Goal: Task Accomplishment & Management: Use online tool/utility

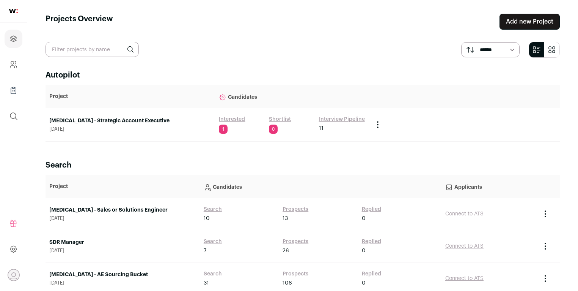
click at [234, 118] on link "Interested" at bounding box center [232, 119] width 26 height 8
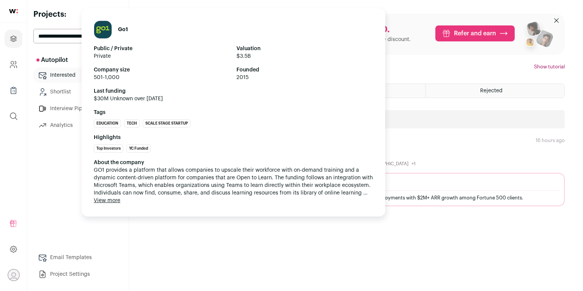
click at [222, 154] on div "Go1 Public / Private Private Valuation $3.5B Company size 501-1,000 Founded 201…" at bounding box center [233, 112] width 303 height 208
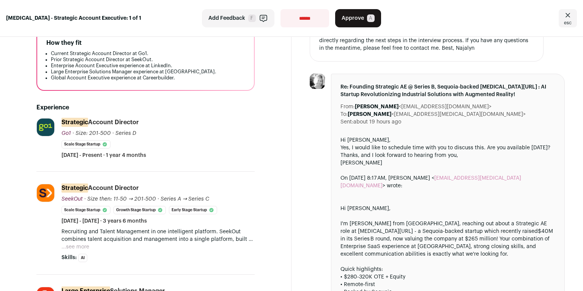
scroll to position [234, 0]
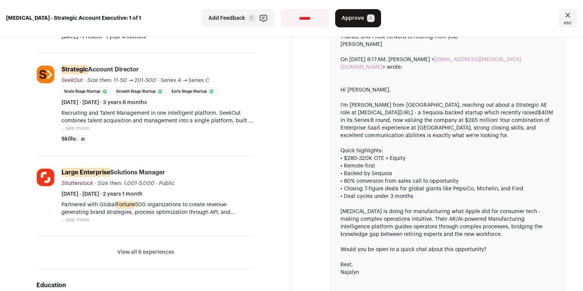
click at [83, 126] on button "...see more" at bounding box center [75, 128] width 28 height 8
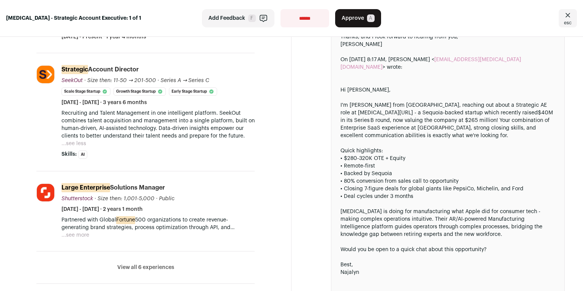
click at [151, 263] on button "View all 6 experiences" at bounding box center [145, 267] width 57 height 8
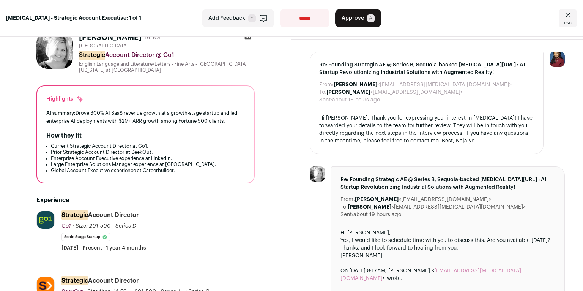
scroll to position [0, 0]
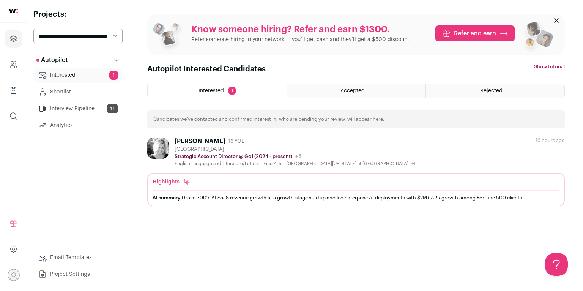
click at [203, 247] on div "Autopilot Interested Candidates Hide tutorial Show tutorial Interested 1 Accept…" at bounding box center [355, 170] width 417 height 213
click at [70, 35] on select "**********" at bounding box center [77, 36] width 89 height 14
select select "*****"
click at [33, 29] on select "**********" at bounding box center [77, 36] width 89 height 14
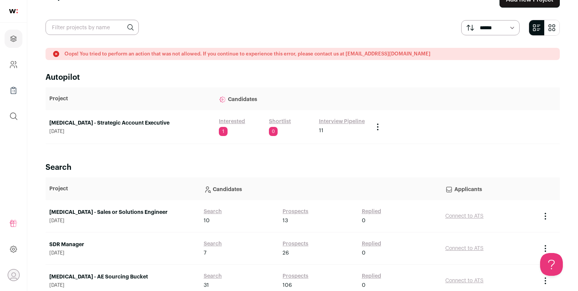
scroll to position [53, 0]
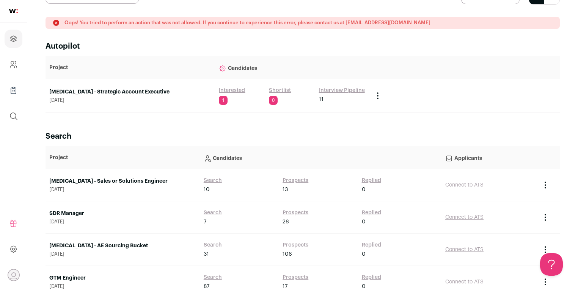
click at [123, 180] on link "[MEDICAL_DATA] - Sales or Solutions Engineer" at bounding box center [122, 181] width 147 height 8
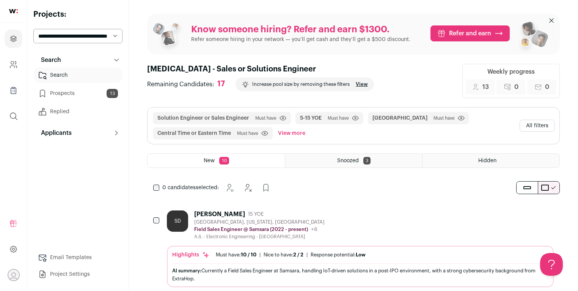
click at [548, 123] on button "All filters" at bounding box center [537, 125] width 35 height 12
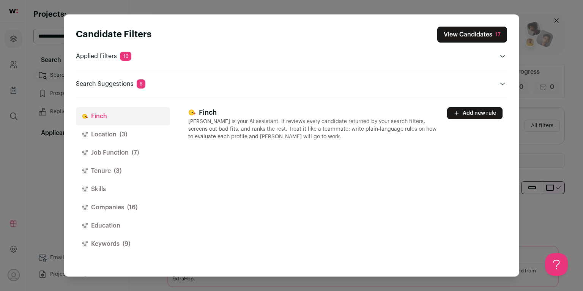
click at [142, 127] on button "Location (3)" at bounding box center [123, 134] width 94 height 18
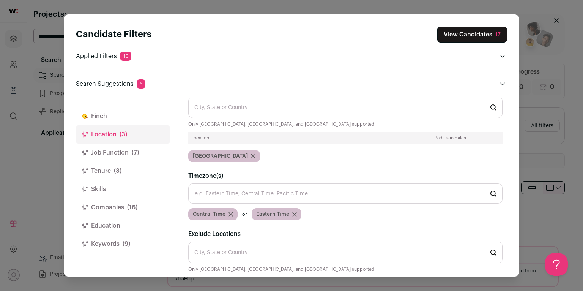
scroll to position [41, 0]
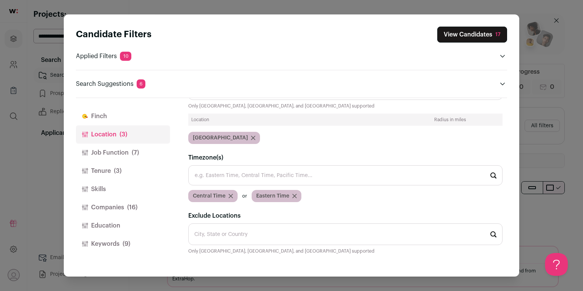
click at [294, 195] on icon "Close modal via background" at bounding box center [294, 196] width 4 height 4
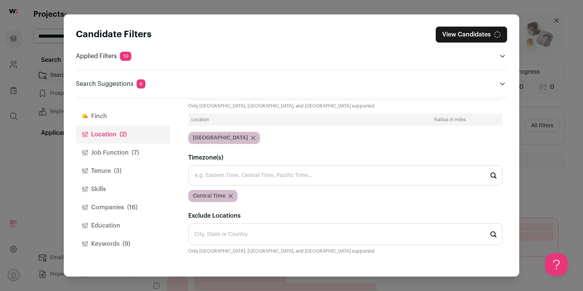
click at [231, 195] on icon "Close modal via background" at bounding box center [230, 195] width 5 height 5
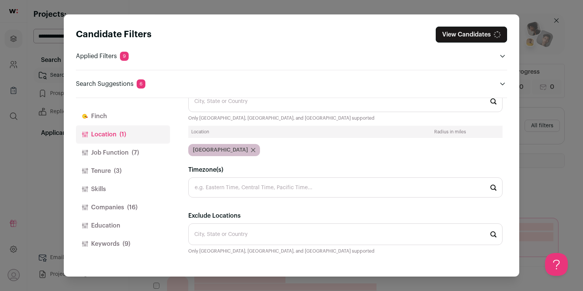
click at [232, 146] on div "United States" at bounding box center [224, 150] width 72 height 12
click at [251, 150] on icon "Close modal via background" at bounding box center [253, 150] width 5 height 5
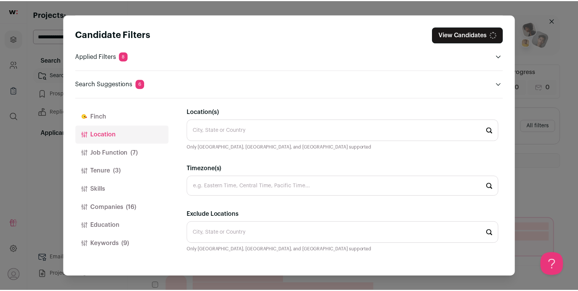
scroll to position [0, 0]
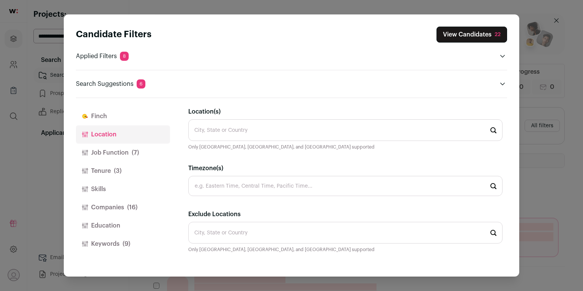
click at [243, 225] on input "Exclude Locations" at bounding box center [345, 232] width 314 height 22
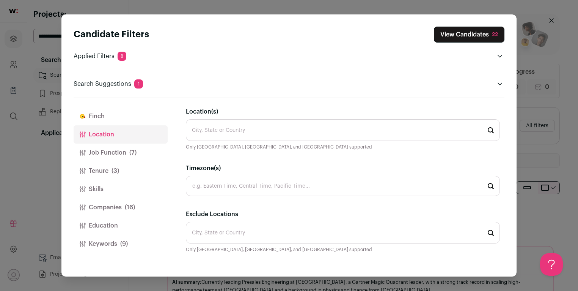
click at [225, 130] on input "Location(s)" at bounding box center [343, 130] width 314 height 22
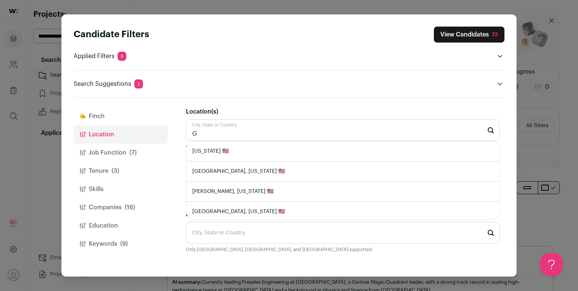
click at [223, 149] on li "Georgia 🇺🇸" at bounding box center [342, 151] width 313 height 20
type input "Georgia 🇺🇸"
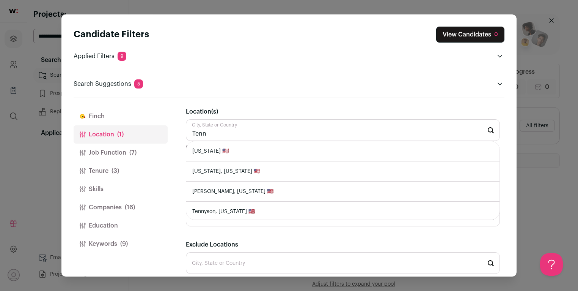
click at [237, 153] on li "Tennessee 🇺🇸" at bounding box center [342, 151] width 313 height 20
type input "Tennessee 🇺🇸"
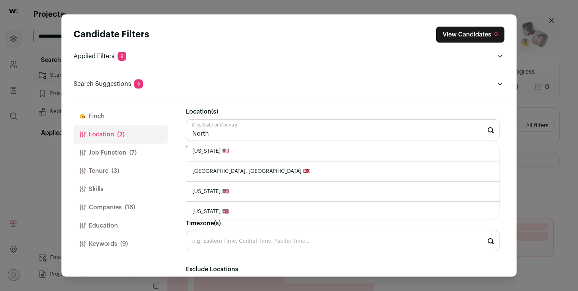
click at [245, 152] on li "North Carolina 🇺🇸" at bounding box center [342, 151] width 313 height 20
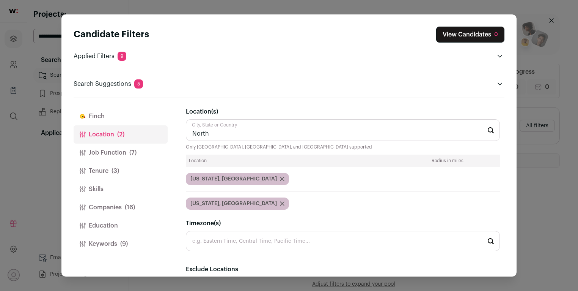
type input "North Carolina 🇺🇸"
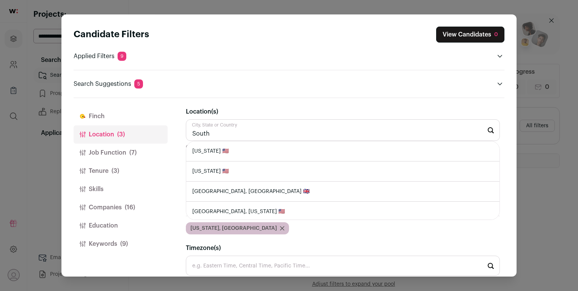
click at [243, 152] on li "South Carolina 🇺🇸" at bounding box center [342, 151] width 313 height 20
type input "South Carolina 🇺🇸"
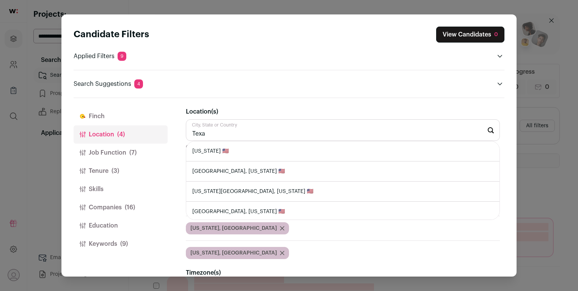
click at [227, 151] on li "Texas 🇺🇸" at bounding box center [342, 151] width 313 height 20
type input "Texas 🇺🇸"
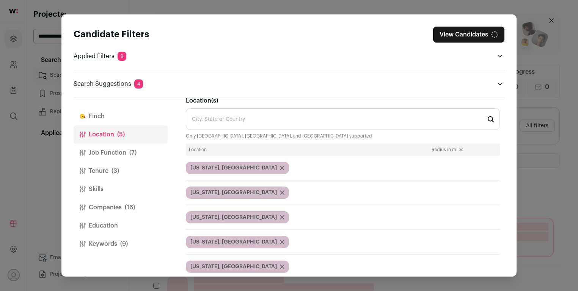
scroll to position [11, 0]
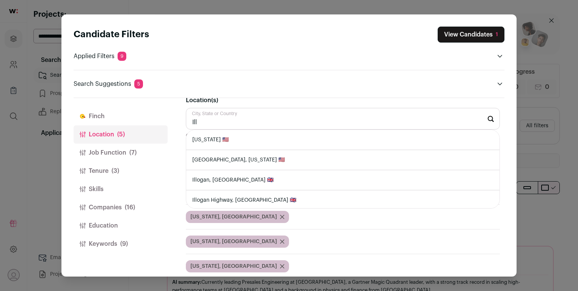
click at [257, 142] on li "Illinois 🇺🇸" at bounding box center [342, 140] width 313 height 20
type input "Illinois 🇺🇸"
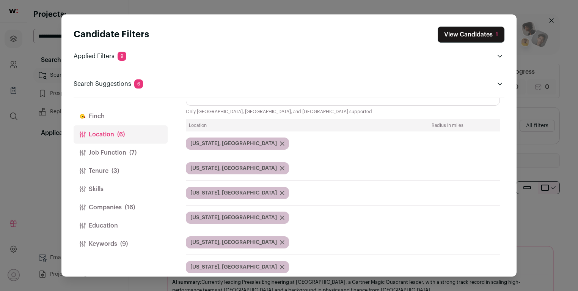
scroll to position [0, 0]
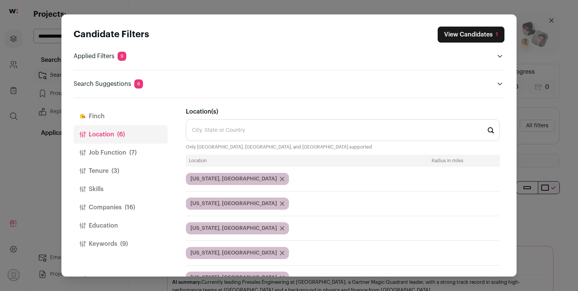
click at [252, 128] on input "Location(s)" at bounding box center [343, 130] width 314 height 22
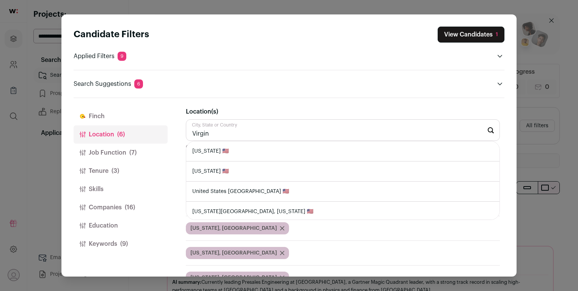
click at [255, 146] on li "Virginia 🇺🇸" at bounding box center [342, 151] width 313 height 20
type input "Virginia 🇺🇸"
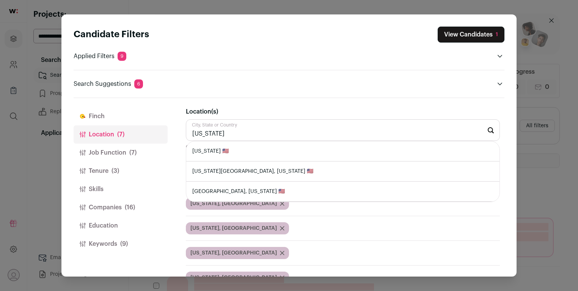
click at [258, 152] on li "Michigan 🇺🇸" at bounding box center [342, 151] width 313 height 20
type input "Michigan 🇺🇸"
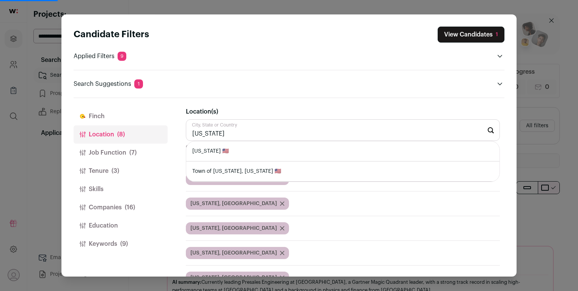
click at [275, 152] on li "Alabama 🇺🇸" at bounding box center [342, 151] width 313 height 20
type input "Alabama 🇺🇸"
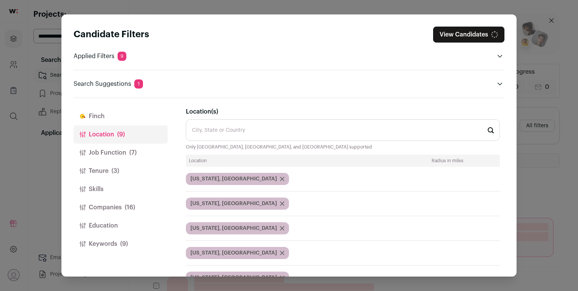
click at [143, 152] on button "Job Function (7)" at bounding box center [121, 152] width 94 height 18
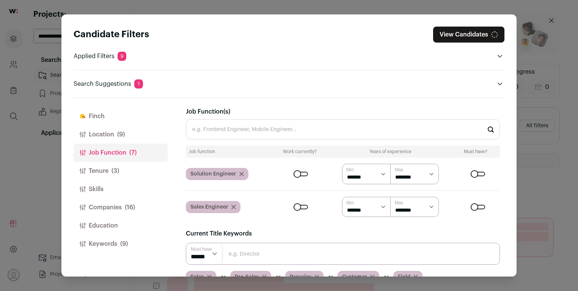
scroll to position [64, 0]
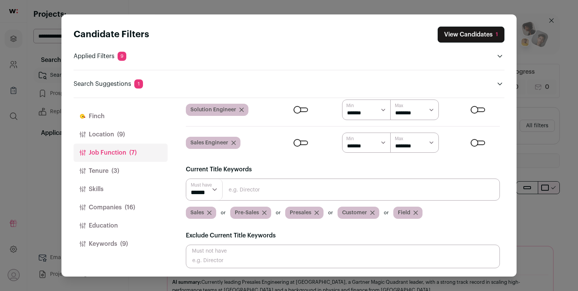
click at [132, 173] on button "Tenure (3)" at bounding box center [121, 171] width 94 height 18
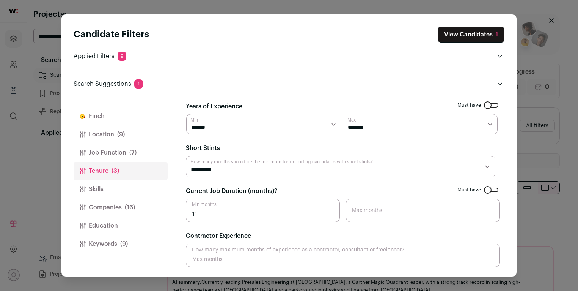
scroll to position [5, 0]
click at [133, 186] on button "Skills" at bounding box center [121, 189] width 94 height 18
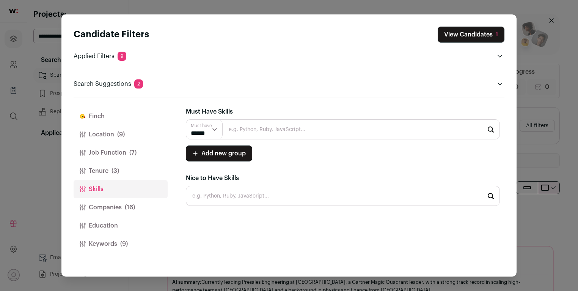
click at [138, 203] on button "Companies (16)" at bounding box center [121, 207] width 94 height 18
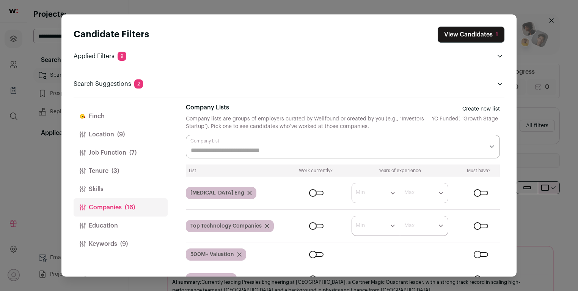
scroll to position [10, 0]
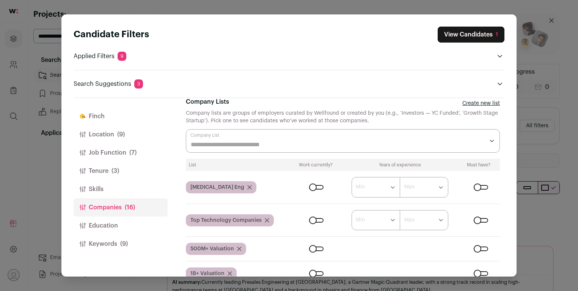
click at [247, 186] on icon "Close modal via background" at bounding box center [249, 187] width 5 height 5
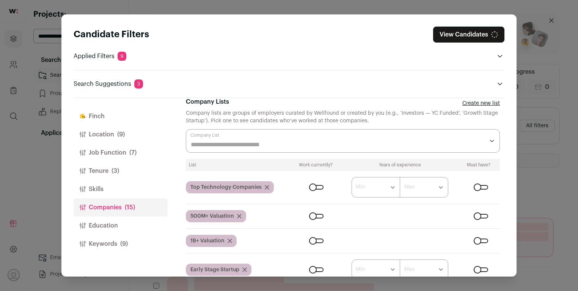
click at [265, 186] on icon "Close modal via background" at bounding box center [267, 187] width 4 height 4
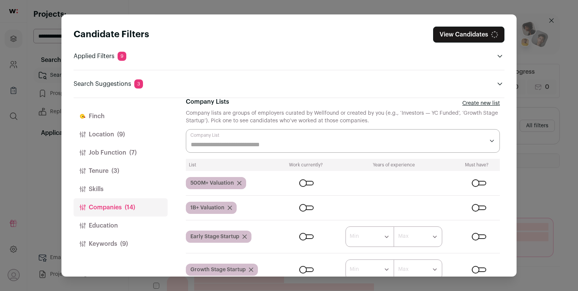
click at [239, 182] on icon "Close modal via background" at bounding box center [239, 183] width 4 height 4
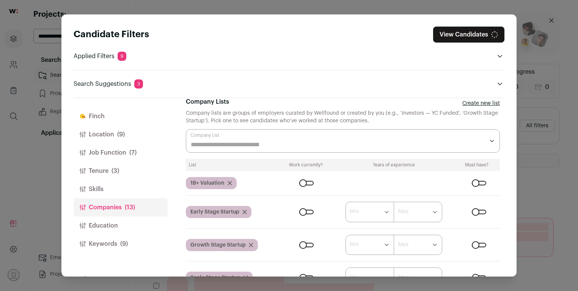
click at [231, 181] on icon "Close modal via background" at bounding box center [230, 183] width 5 height 5
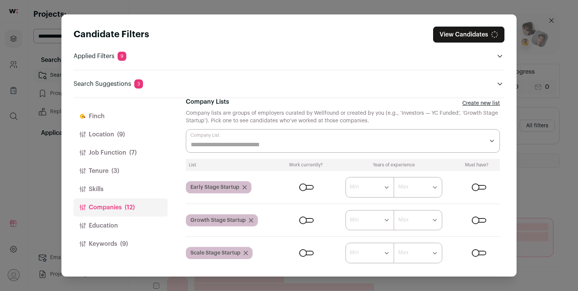
click at [243, 185] on icon "Close modal via background" at bounding box center [244, 187] width 5 height 5
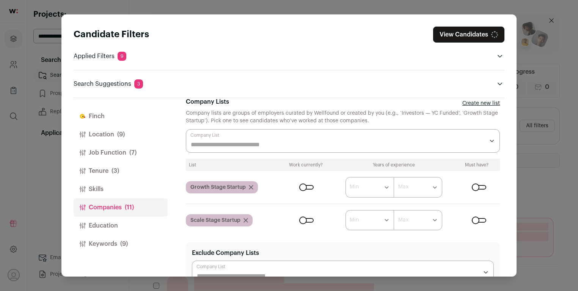
scroll to position [0, 0]
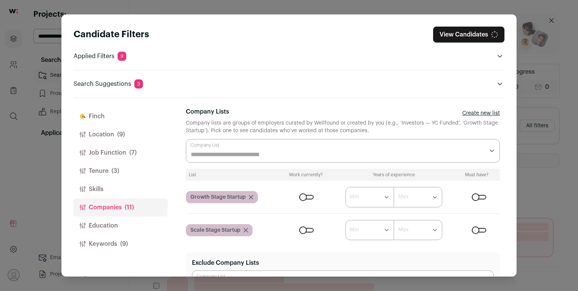
click at [251, 195] on icon "Close modal via background" at bounding box center [251, 197] width 5 height 5
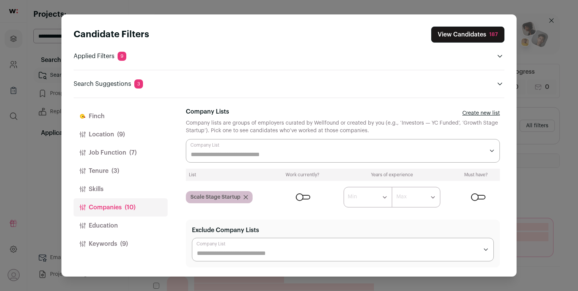
click at [248, 198] on icon "Close modal via background" at bounding box center [246, 197] width 4 height 4
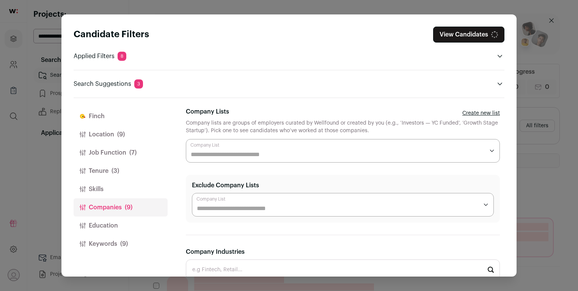
click at [246, 196] on div "Close modal via background" at bounding box center [343, 205] width 302 height 24
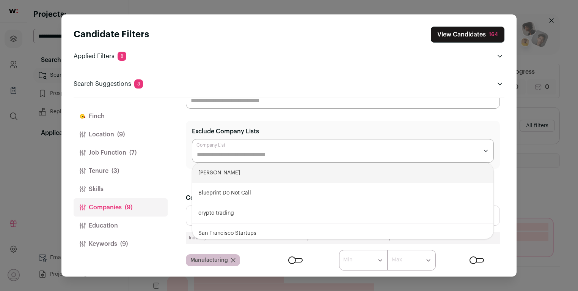
scroll to position [117, 0]
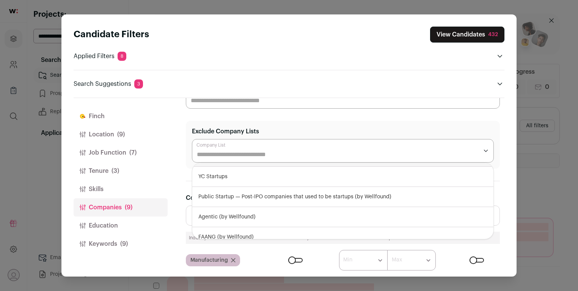
click at [187, 132] on section "**********" at bounding box center [343, 145] width 314 height 48
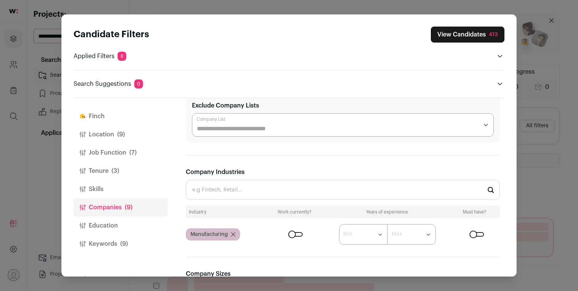
scroll to position [106, 0]
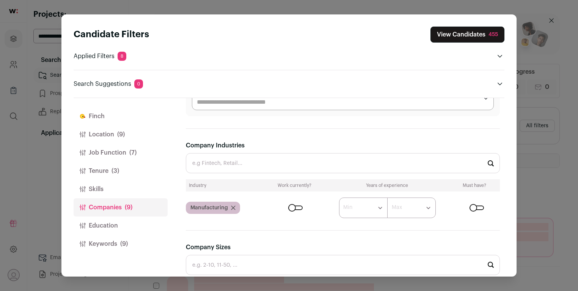
click at [470, 206] on div "Close modal via background" at bounding box center [477, 207] width 14 height 5
click at [292, 206] on div "Close modal via background" at bounding box center [295, 207] width 14 height 5
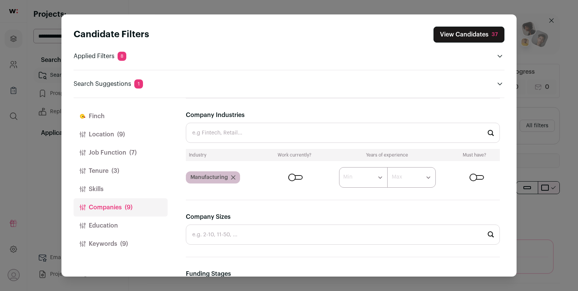
scroll to position [0, 0]
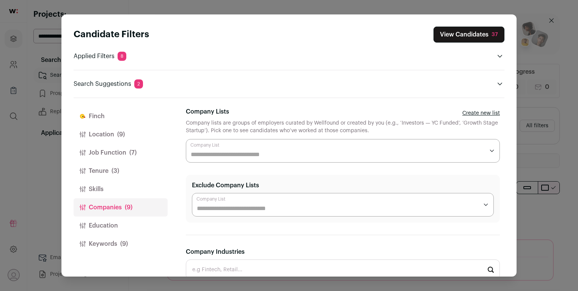
click at [135, 237] on button "Keywords (9)" at bounding box center [121, 243] width 94 height 18
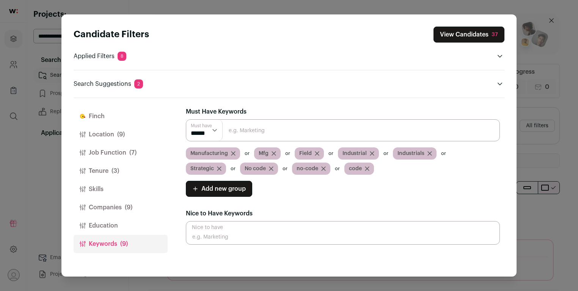
click at [459, 36] on button "View Candidates 37" at bounding box center [469, 35] width 71 height 16
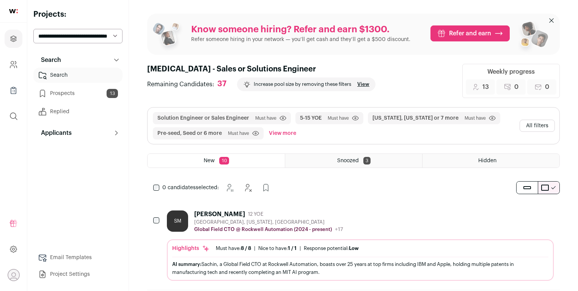
click at [91, 95] on link "Prospects 13" at bounding box center [77, 93] width 89 height 15
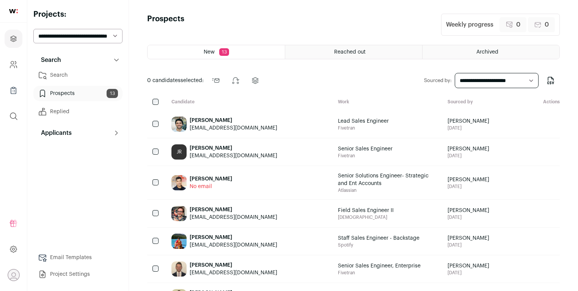
click at [293, 136] on div "Javid Igani javidigani@gmail.com" at bounding box center [248, 123] width 167 height 27
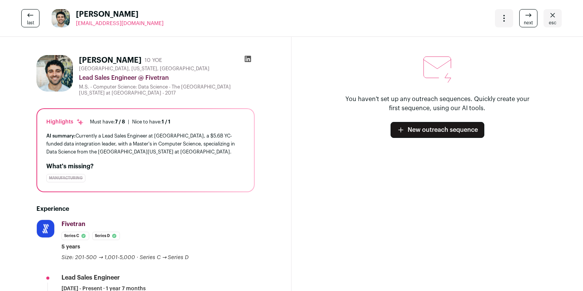
click at [551, 17] on icon "Close" at bounding box center [552, 15] width 9 height 9
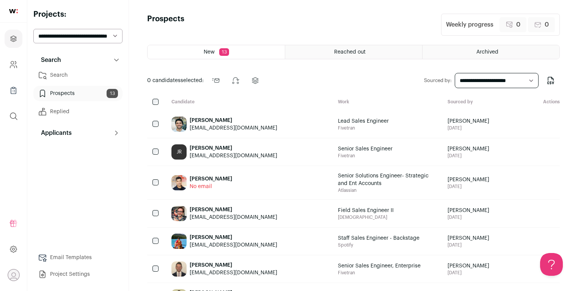
click at [259, 154] on div "JR James Render renderjjl@gmail.com" at bounding box center [248, 151] width 167 height 27
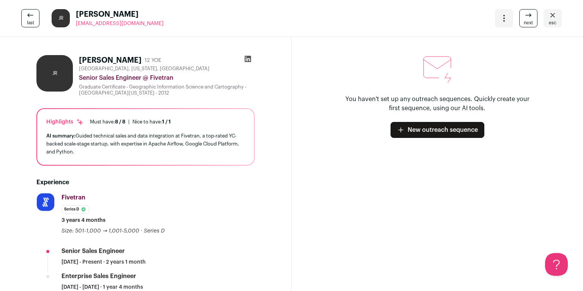
click at [543, 20] on link "esc" at bounding box center [552, 18] width 18 height 18
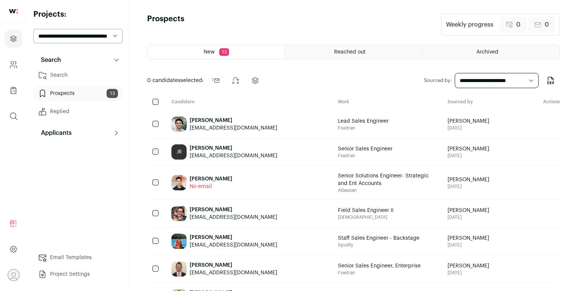
click at [543, 20] on div "0" at bounding box center [541, 24] width 27 height 15
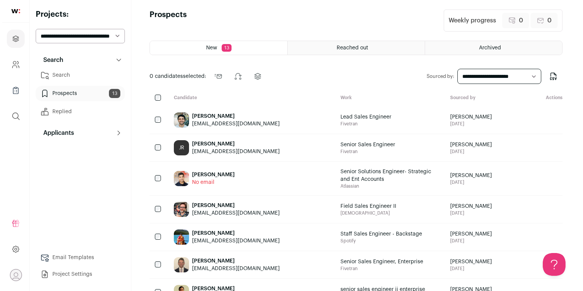
scroll to position [75, 0]
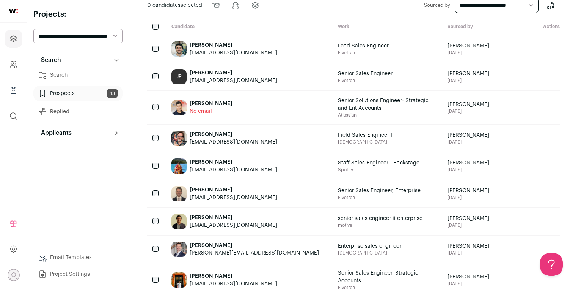
click at [338, 112] on span "Senior Solutions Engineer- Strategic and Ent Accounts" at bounding box center [383, 104] width 91 height 15
click at [344, 112] on span "Senior Solutions Engineer- Strategic and Ent Accounts" at bounding box center [383, 104] width 91 height 15
click at [209, 107] on div "[PERSON_NAME]" at bounding box center [211, 104] width 42 height 8
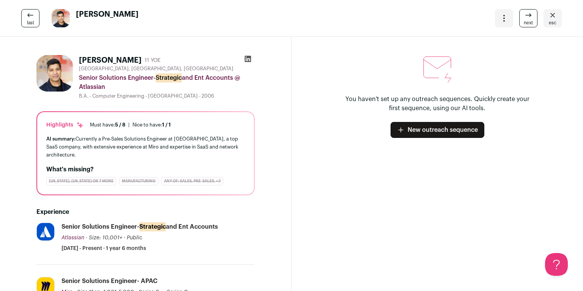
click at [548, 20] on span "esc" at bounding box center [552, 23] width 8 height 6
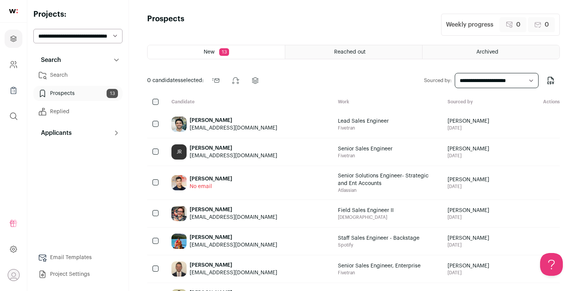
click at [534, 185] on icon at bounding box center [531, 182] width 6 height 6
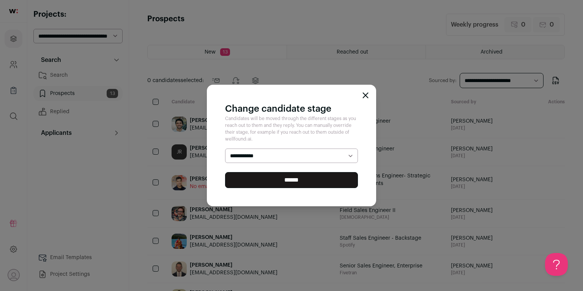
click at [337, 159] on select "**********" at bounding box center [291, 155] width 133 height 14
select select "********"
click at [225, 148] on select "**********" at bounding box center [291, 155] width 133 height 14
click at [327, 178] on input "******" at bounding box center [291, 180] width 133 height 16
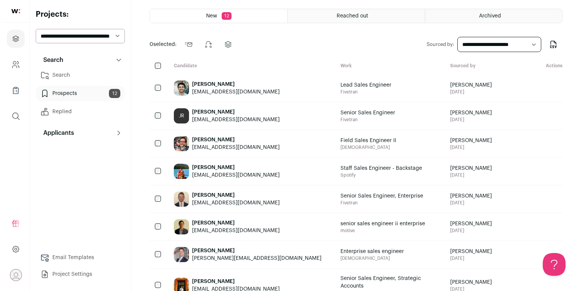
scroll to position [52, 0]
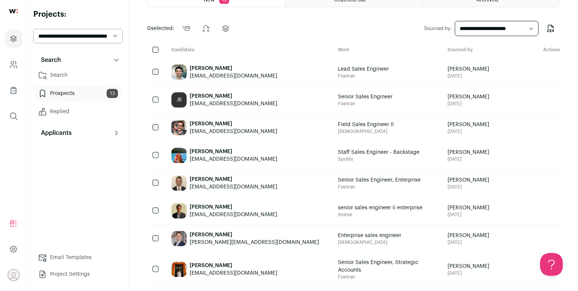
click at [227, 127] on div "[PERSON_NAME]" at bounding box center [234, 124] width 88 height 8
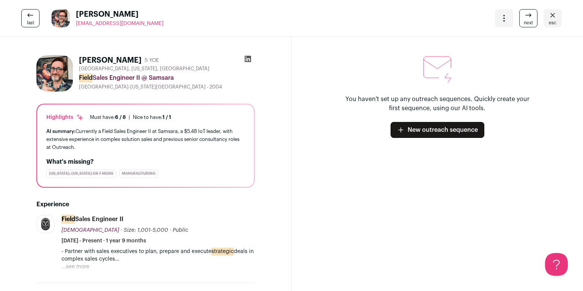
click at [548, 15] on icon "Close" at bounding box center [552, 15] width 9 height 9
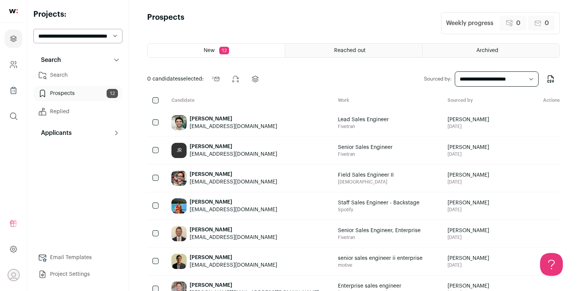
scroll to position [46, 0]
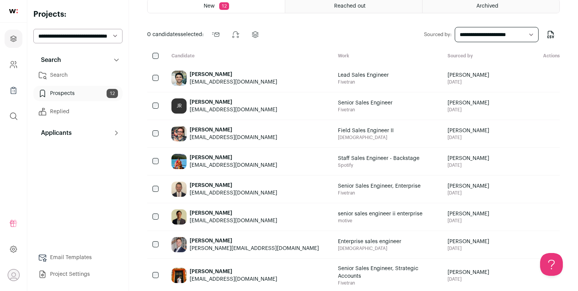
click at [547, 137] on icon at bounding box center [546, 133] width 6 height 6
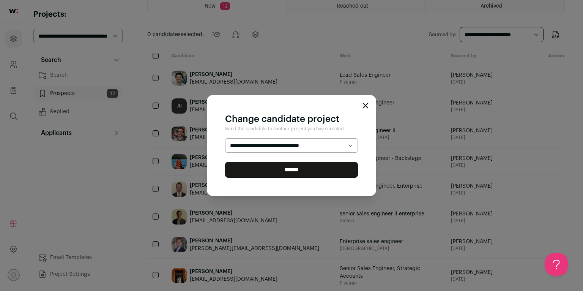
click at [352, 147] on select "**********" at bounding box center [291, 145] width 133 height 14
click at [467, 138] on div "**********" at bounding box center [291, 145] width 583 height 291
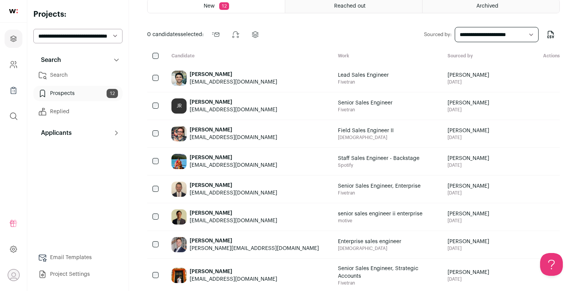
drag, startPoint x: 542, startPoint y: 148, endPoint x: 533, endPoint y: 149, distance: 9.5
click at [533, 141] on ul "Send outreach Change Stage Change project" at bounding box center [531, 133] width 46 height 15
click at [533, 138] on icon at bounding box center [530, 133] width 9 height 9
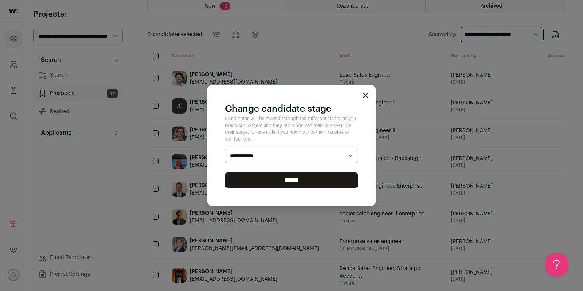
click at [327, 152] on select "**********" at bounding box center [291, 155] width 133 height 14
select select "********"
click at [225, 148] on select "**********" at bounding box center [291, 155] width 133 height 14
click at [320, 178] on input "******" at bounding box center [291, 180] width 133 height 16
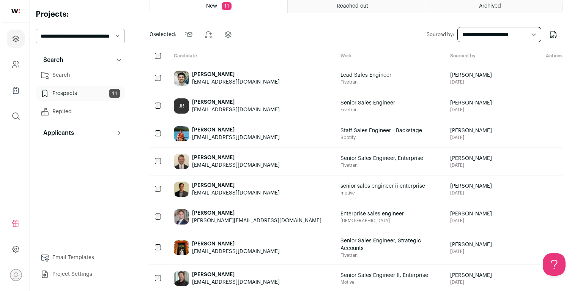
scroll to position [0, 0]
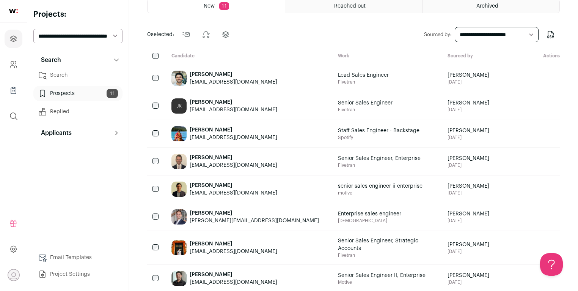
click at [338, 140] on span "Spotify" at bounding box center [379, 137] width 82 height 6
click at [338, 134] on span "Staff Sales Engineer - Backstage" at bounding box center [379, 131] width 82 height 8
click at [224, 134] on div "[PERSON_NAME]" at bounding box center [234, 130] width 88 height 8
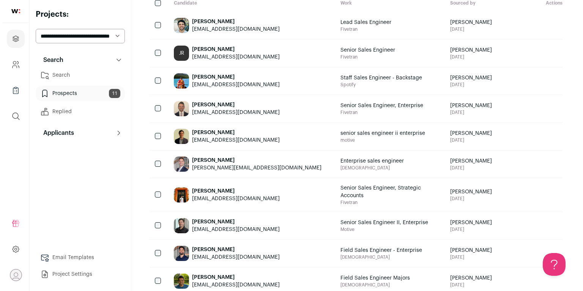
scroll to position [109, 0]
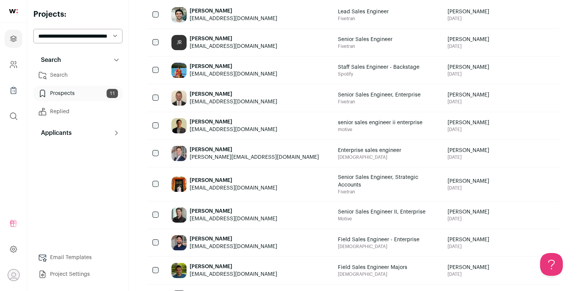
click at [349, 105] on span "Fivetran" at bounding box center [379, 102] width 83 height 6
click at [226, 98] on div "[PERSON_NAME]" at bounding box center [234, 94] width 88 height 8
click at [258, 133] on div "juliensullivantrudel@gmail.com" at bounding box center [234, 130] width 88 height 8
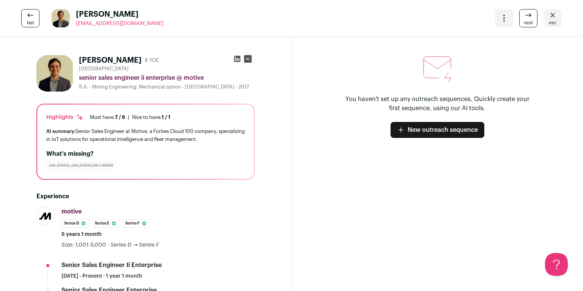
click at [499, 19] on icon "Open dropdown" at bounding box center [503, 18] width 9 height 9
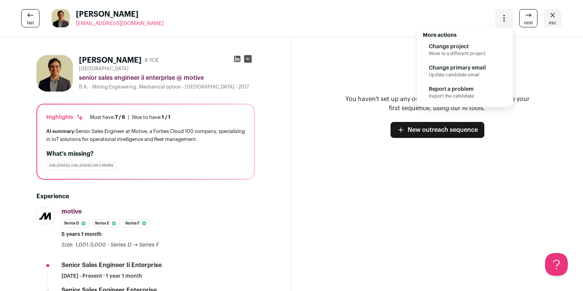
click at [317, 18] on div "last Julien Sullivan-trudel juliensullivantrudel@gmail.com More actions Change …" at bounding box center [291, 18] width 583 height 37
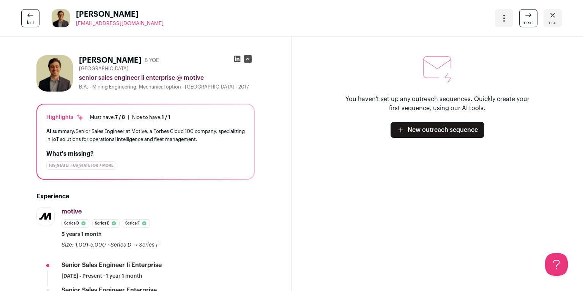
click at [549, 20] on span "esc" at bounding box center [552, 23] width 8 height 6
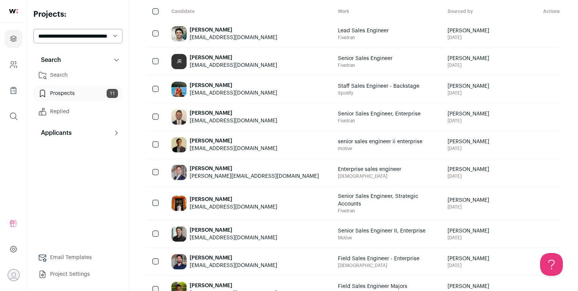
scroll to position [115, 0]
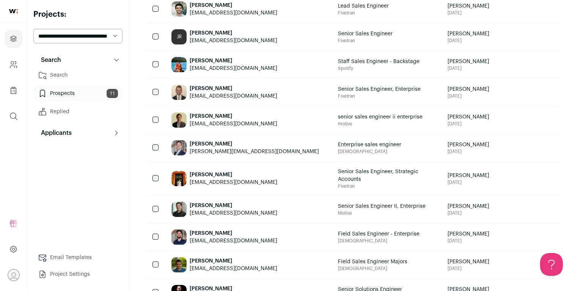
click at [533, 123] on icon at bounding box center [531, 120] width 6 height 6
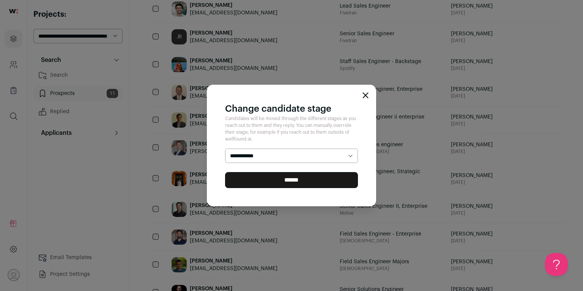
click at [305, 160] on select "**********" at bounding box center [291, 155] width 133 height 14
select select "********"
click at [225, 148] on select "**********" at bounding box center [291, 155] width 133 height 14
click at [302, 178] on input "******" at bounding box center [291, 180] width 133 height 16
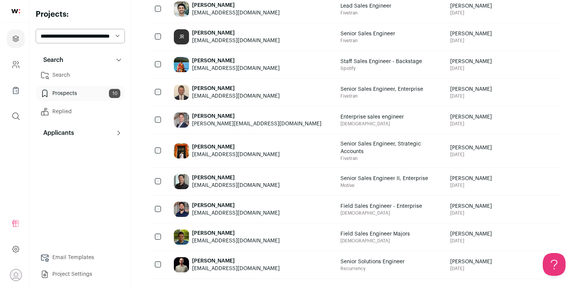
scroll to position [0, 0]
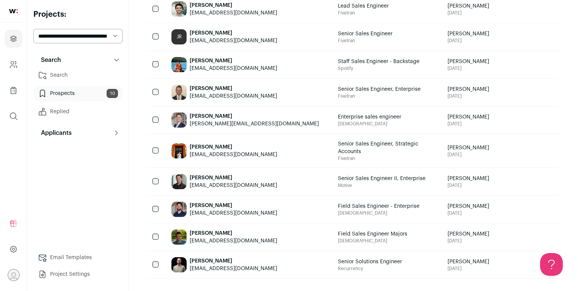
click at [365, 121] on span "Enterprise sales engineer" at bounding box center [369, 117] width 63 height 8
click at [186, 127] on img at bounding box center [178, 119] width 15 height 15
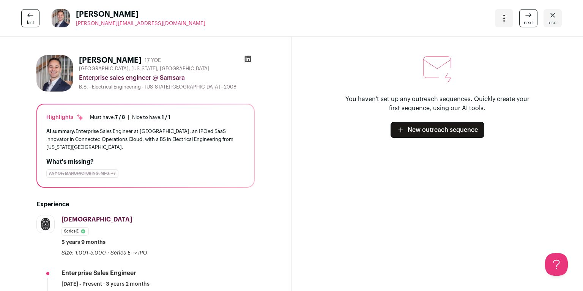
click at [555, 20] on link "esc" at bounding box center [552, 18] width 18 height 18
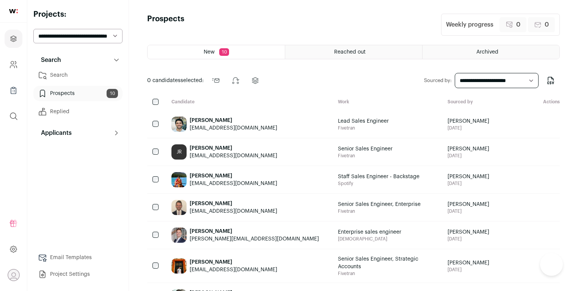
click at [552, 22] on div "0" at bounding box center [541, 24] width 27 height 15
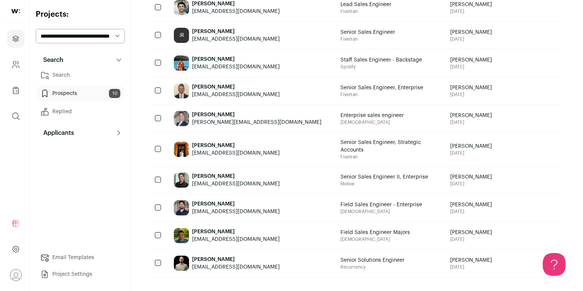
scroll to position [170, 0]
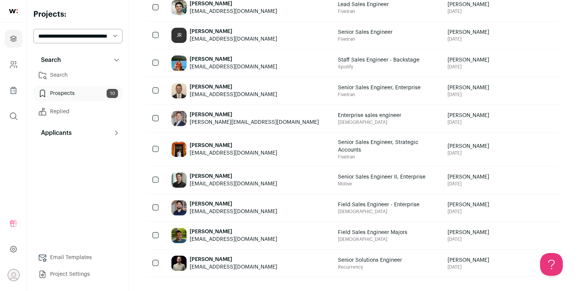
click at [215, 141] on div "[PERSON_NAME]" at bounding box center [234, 145] width 88 height 8
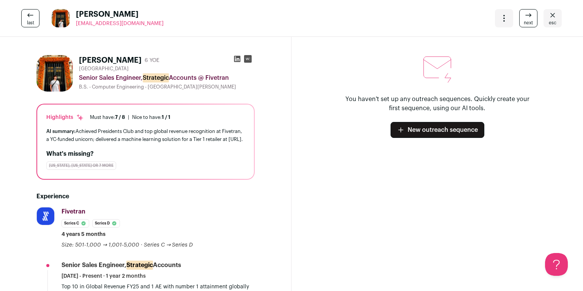
click at [548, 23] on span "esc" at bounding box center [552, 23] width 8 height 6
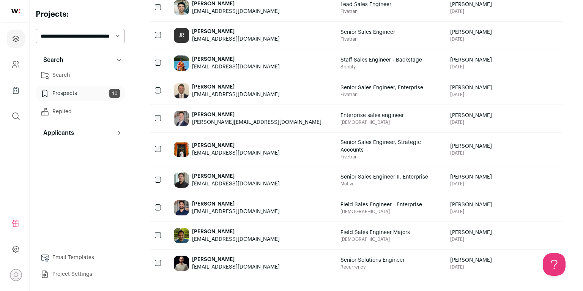
scroll to position [162, 0]
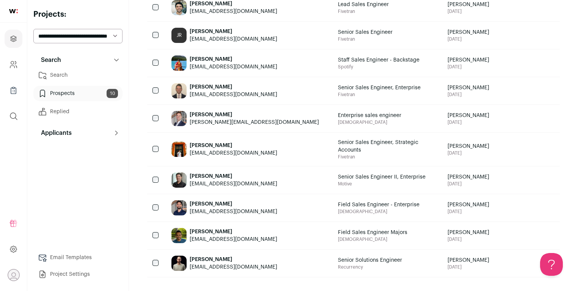
click at [184, 172] on img at bounding box center [178, 179] width 15 height 15
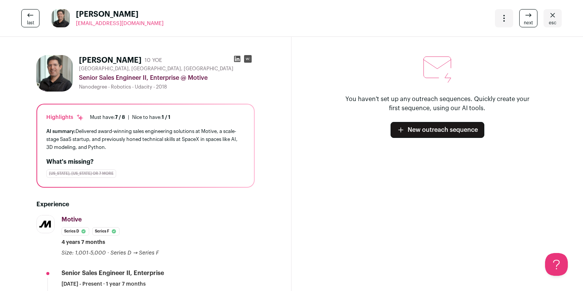
click at [550, 20] on span "esc" at bounding box center [552, 23] width 8 height 6
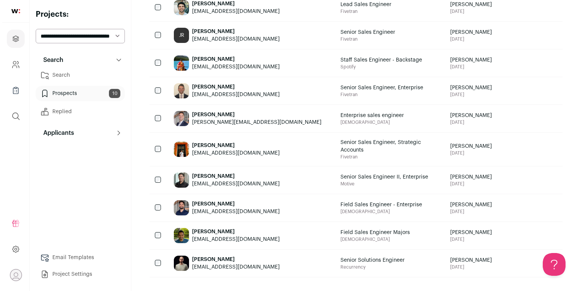
scroll to position [158, 0]
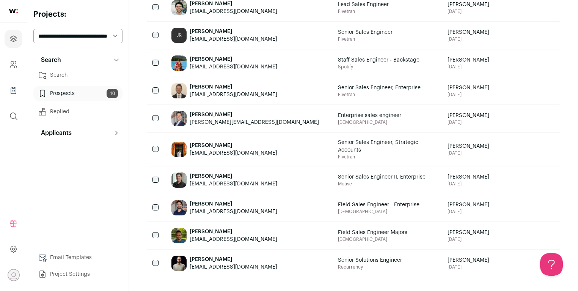
click at [535, 145] on icon at bounding box center [530, 149] width 9 height 9
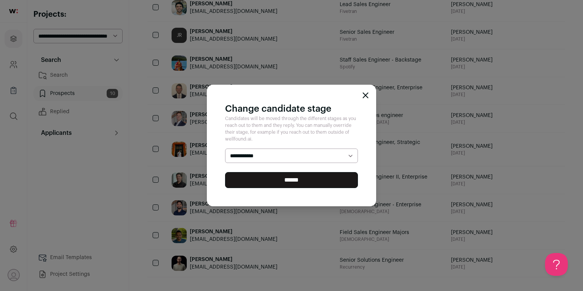
click at [341, 148] on div "**********" at bounding box center [291, 145] width 169 height 121
click at [340, 152] on select "**********" at bounding box center [291, 155] width 133 height 14
select select "********"
click at [225, 148] on select "**********" at bounding box center [291, 155] width 133 height 14
click at [328, 177] on input "******" at bounding box center [291, 180] width 133 height 16
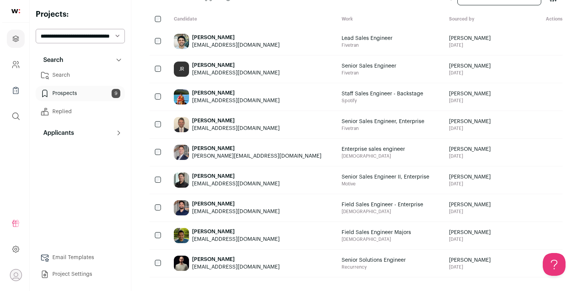
scroll to position [0, 0]
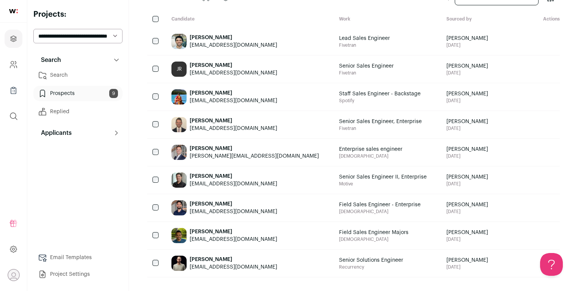
click at [529, 175] on icon at bounding box center [530, 179] width 9 height 9
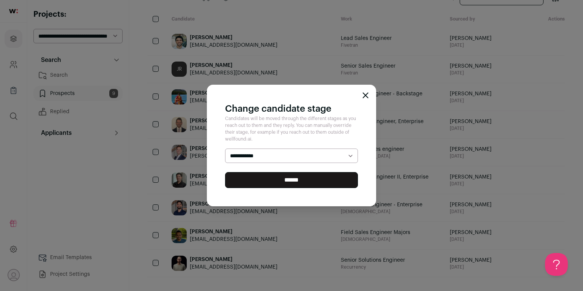
click at [299, 156] on select "**********" at bounding box center [291, 155] width 133 height 14
select select "********"
click at [225, 148] on select "**********" at bounding box center [291, 155] width 133 height 14
click at [307, 178] on input "******" at bounding box center [291, 180] width 133 height 16
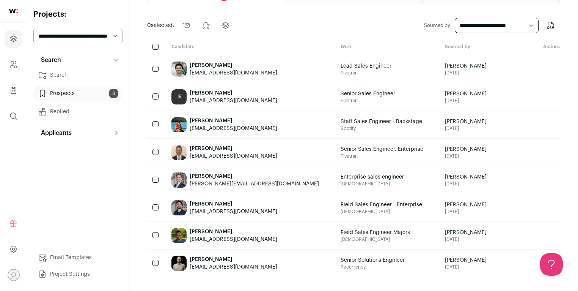
click at [341, 181] on span "[DEMOGRAPHIC_DATA]" at bounding box center [372, 184] width 63 height 6
click at [206, 172] on div "[PERSON_NAME]" at bounding box center [254, 176] width 129 height 8
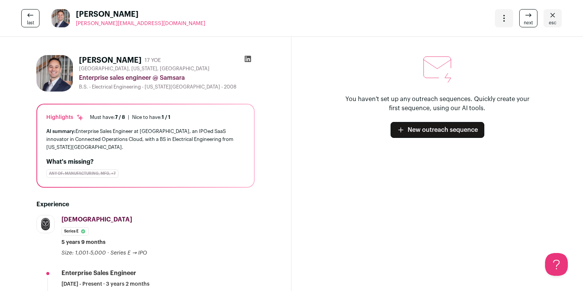
click at [555, 19] on link "esc" at bounding box center [552, 18] width 18 height 18
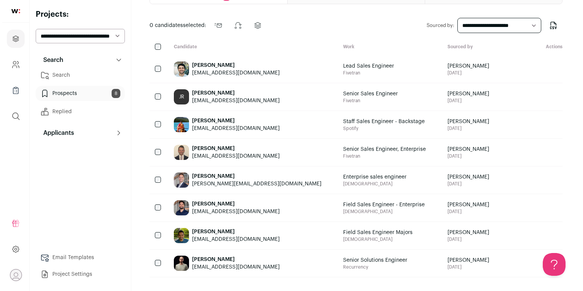
scroll to position [102, 0]
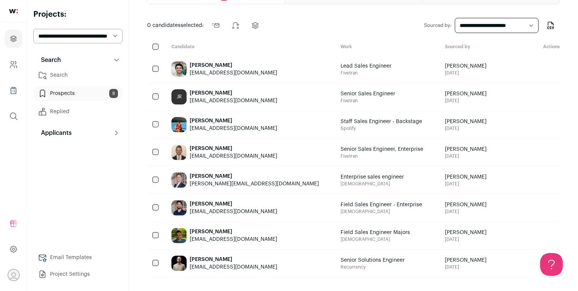
click at [202, 207] on div "[EMAIL_ADDRESS][DOMAIN_NAME]" at bounding box center [234, 211] width 88 height 8
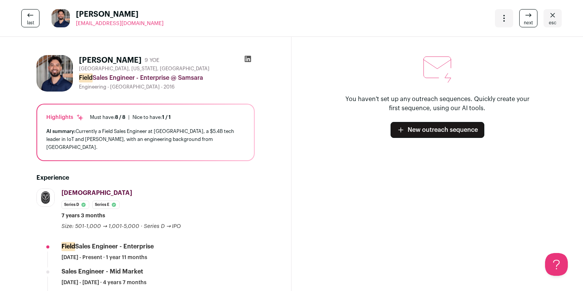
click at [550, 25] on span "esc" at bounding box center [552, 23] width 8 height 6
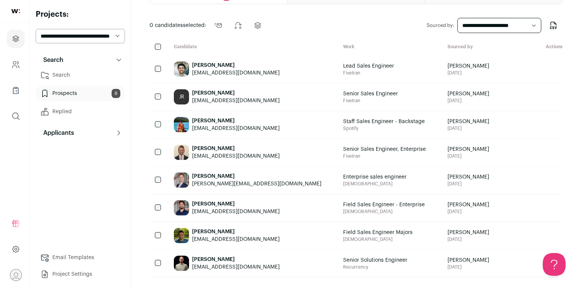
scroll to position [102, 0]
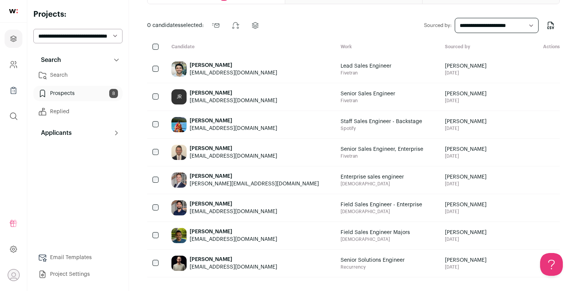
click at [216, 228] on div "[PERSON_NAME]" at bounding box center [234, 232] width 88 height 8
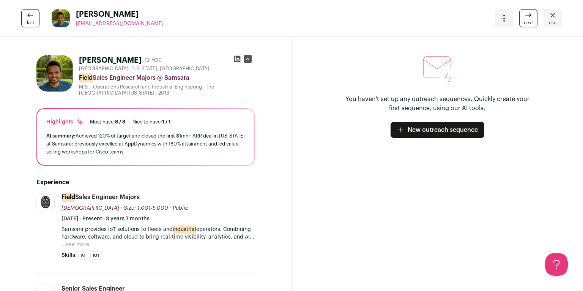
click at [548, 20] on span "esc" at bounding box center [552, 23] width 8 height 6
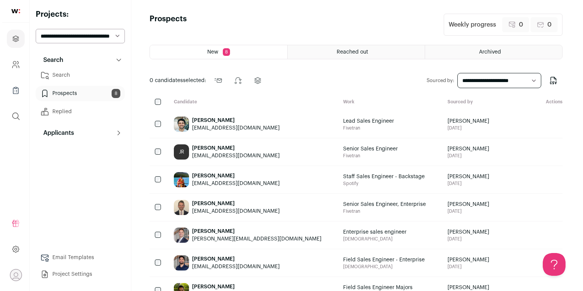
scroll to position [102, 0]
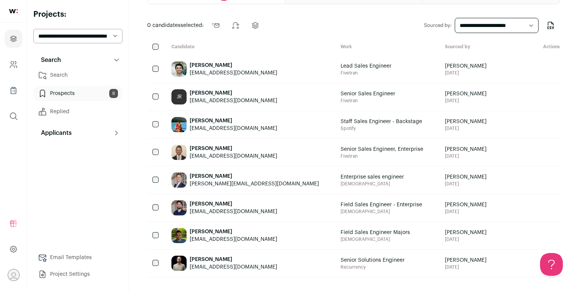
click at [253, 249] on div "[PERSON_NAME] [EMAIL_ADDRESS][DOMAIN_NAME]" at bounding box center [249, 262] width 169 height 27
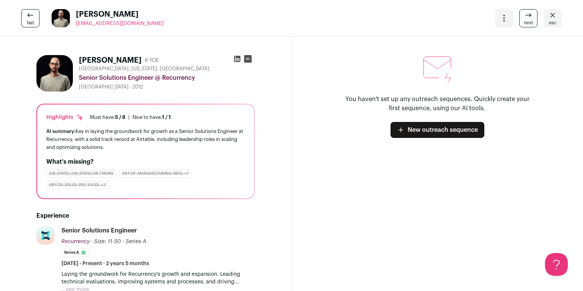
click at [550, 21] on span "esc" at bounding box center [552, 23] width 8 height 6
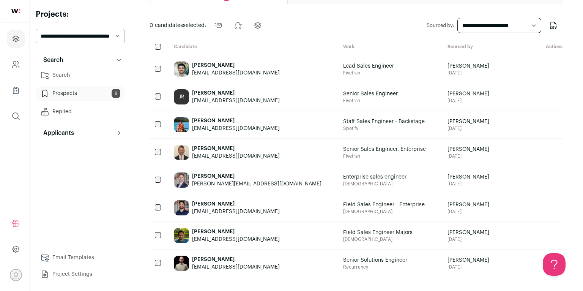
scroll to position [91, 0]
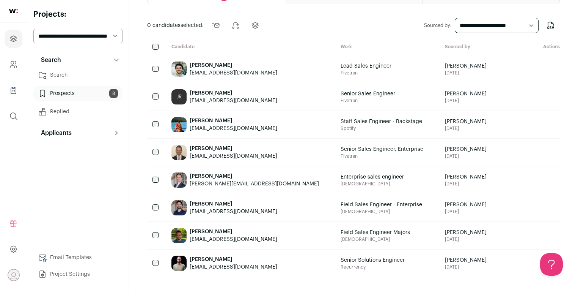
click at [531, 267] on icon at bounding box center [530, 262] width 9 height 9
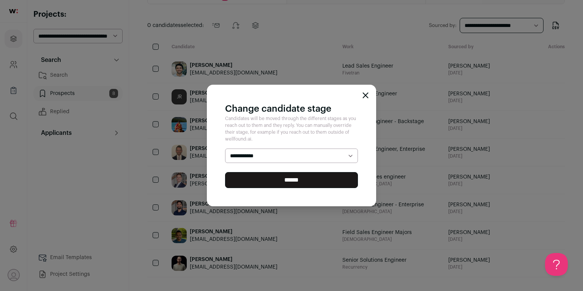
click at [335, 158] on select "**********" at bounding box center [291, 155] width 133 height 14
select select "********"
click at [225, 148] on select "**********" at bounding box center [291, 155] width 133 height 14
click at [327, 179] on input "******" at bounding box center [291, 180] width 133 height 16
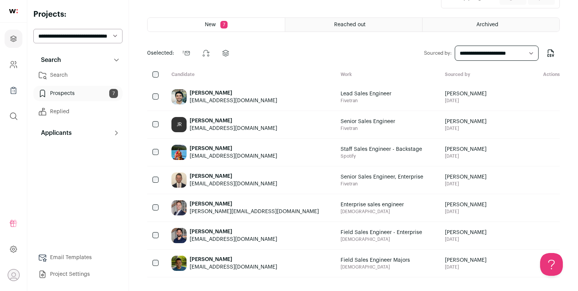
scroll to position [0, 0]
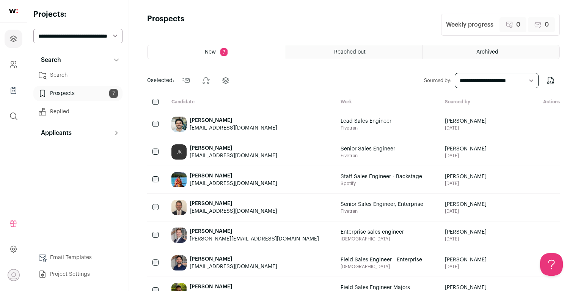
click at [65, 77] on link "Search" at bounding box center [77, 75] width 89 height 15
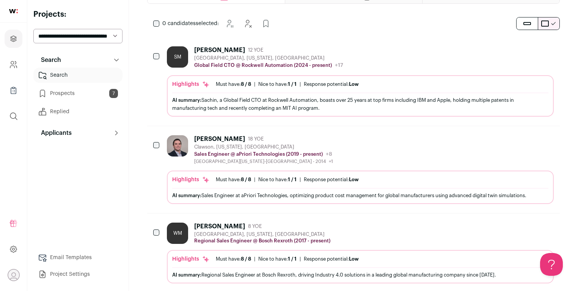
scroll to position [129, 0]
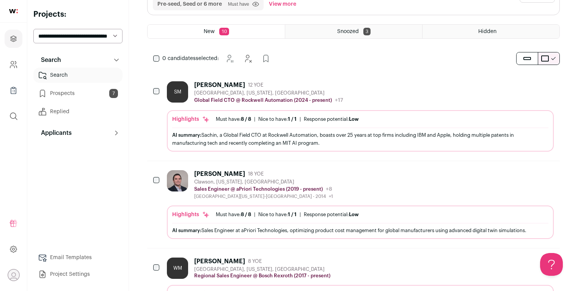
click at [180, 90] on div "SM" at bounding box center [177, 91] width 21 height 21
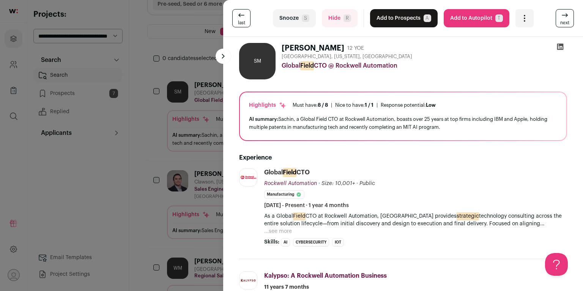
click at [151, 120] on div "last Snooze S Hide R Add to Prospects A Are you sure? [PERSON_NAME] is already …" at bounding box center [291, 145] width 583 height 291
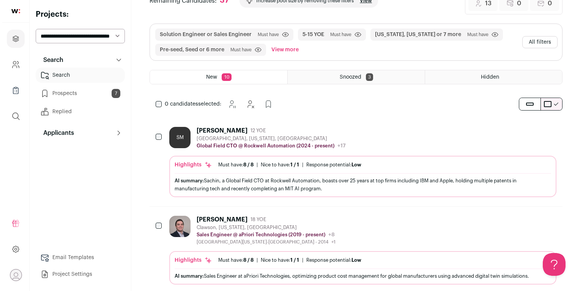
scroll to position [83, 0]
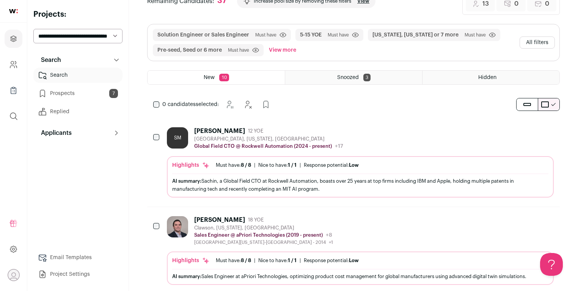
click at [559, 44] on div "Solution Engineer or Sales Engineer Must have Click to disable/enable filter 5-…" at bounding box center [354, 42] width 412 height 36
click at [546, 41] on button "All filters" at bounding box center [537, 42] width 35 height 12
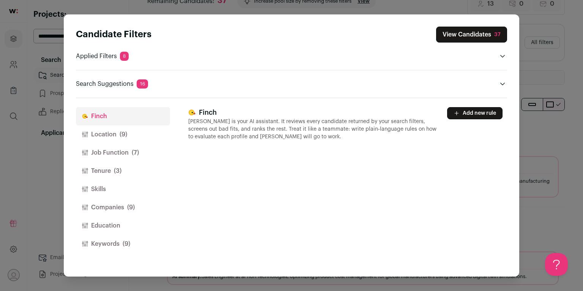
click at [132, 128] on button "Location (9)" at bounding box center [123, 134] width 94 height 18
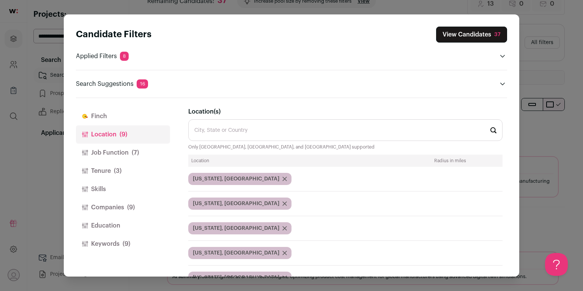
click at [137, 145] on button "Job Function (7)" at bounding box center [123, 152] width 94 height 18
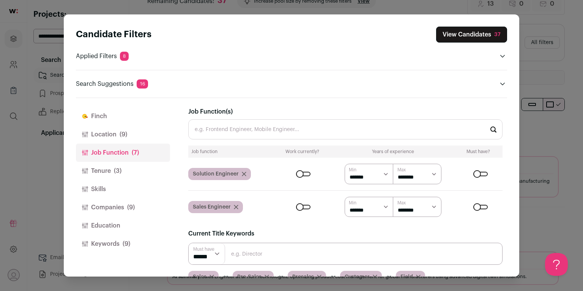
scroll to position [55, 0]
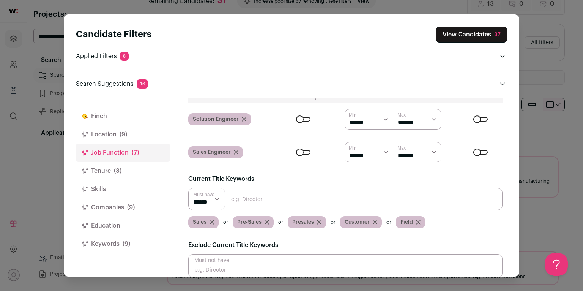
click at [367, 118] on select "****** ******* ******* ******* ******* ******* ******* ******* ******* ********…" at bounding box center [368, 119] width 49 height 20
select select "*"
click at [344, 109] on select "****** ******* ******* ******* ******* ******* ******* ******* ******* ********…" at bounding box center [368, 119] width 49 height 20
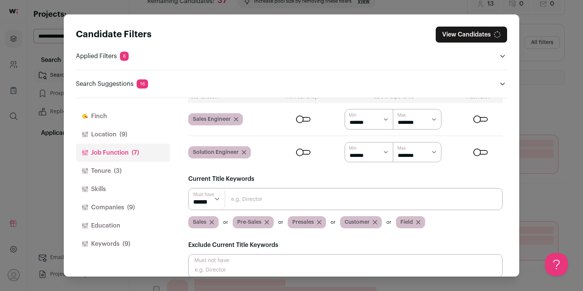
click at [364, 121] on select "****** ******* ******* ******* ******* ******* ******* ******* ******* ********…" at bounding box center [368, 119] width 49 height 20
select select "*"
click at [344, 109] on select "****** ******* ******* ******* ******* ******* ******* ******* ******* ********…" at bounding box center [368, 119] width 49 height 20
click at [124, 161] on button "Job Function (7)" at bounding box center [123, 152] width 94 height 18
click at [125, 166] on button "Tenure (3)" at bounding box center [123, 171] width 94 height 18
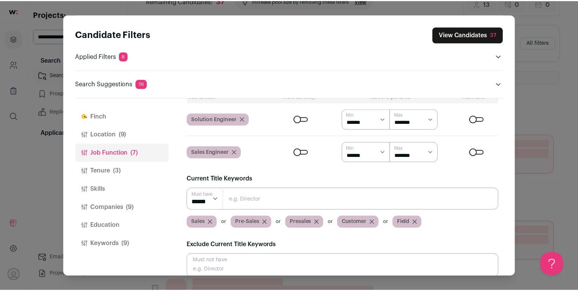
scroll to position [5, 0]
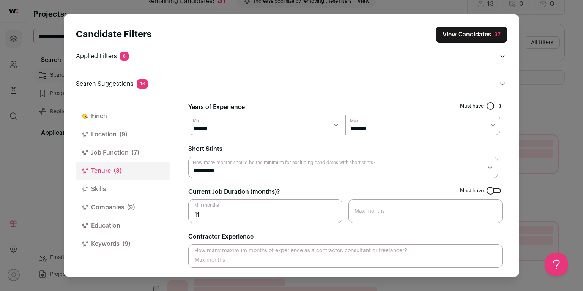
click at [245, 111] on div "Must have Years of Experience ******* ****** ******* ******* ******* ******* **…" at bounding box center [345, 118] width 314 height 33
click at [245, 122] on select "******* ****** ******* ******* ******* ******* ******* ******* ******* ******* …" at bounding box center [266, 125] width 155 height 20
select select "*"
click at [189, 115] on select "******* ****** ******* ******* ******* ******* ******* ******* ******* ******* …" at bounding box center [266, 125] width 155 height 20
click at [463, 37] on button "View Candidates 57" at bounding box center [471, 35] width 71 height 16
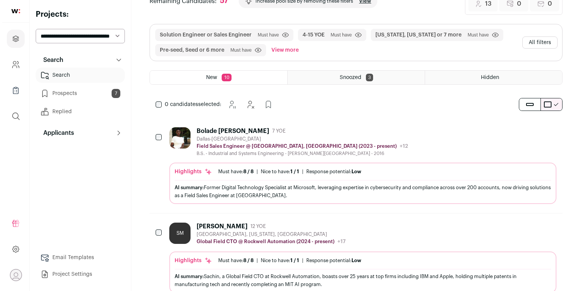
scroll to position [0, 0]
click at [529, 41] on button "All filters" at bounding box center [537, 42] width 35 height 12
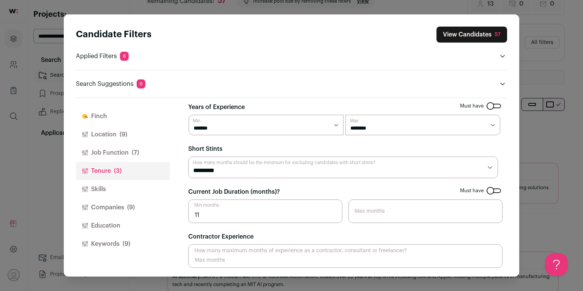
click at [128, 132] on button "Location (9)" at bounding box center [123, 134] width 94 height 18
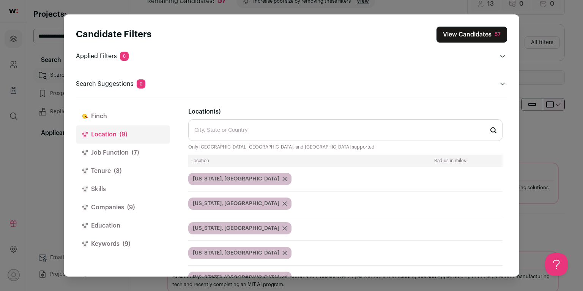
click at [466, 37] on button "View Candidates 57" at bounding box center [471, 35] width 71 height 16
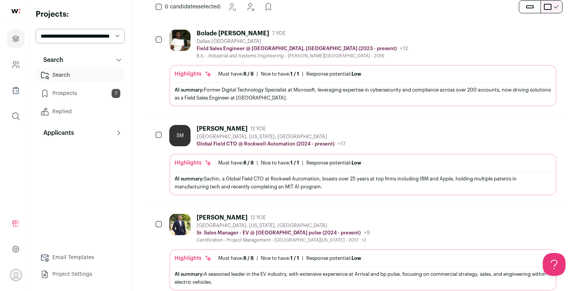
scroll to position [160, 0]
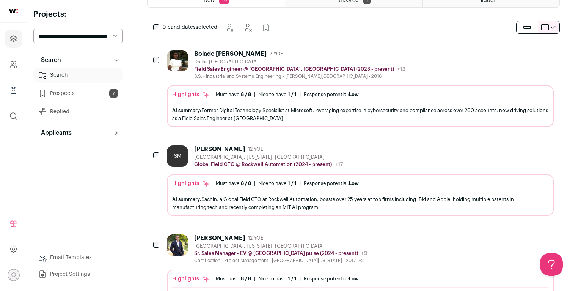
click at [189, 56] on div at bounding box center [179, 64] width 24 height 29
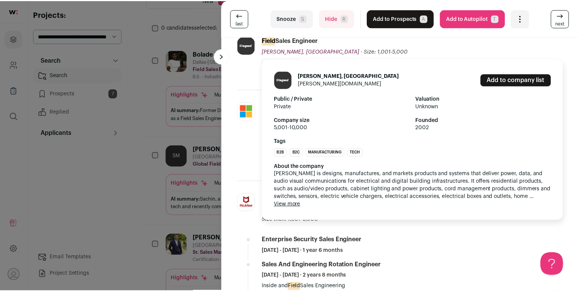
scroll to position [149, 0]
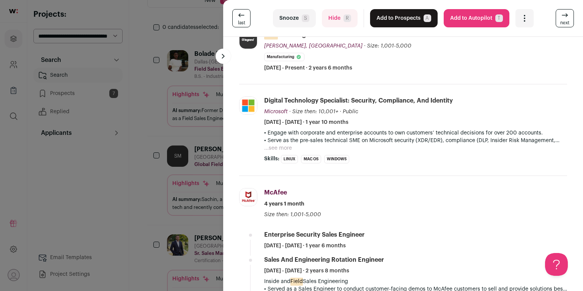
click at [149, 105] on div "last Snooze S Hide R Add to Prospects A Are you sure? Bolade [PERSON_NAME] is a…" at bounding box center [291, 145] width 583 height 291
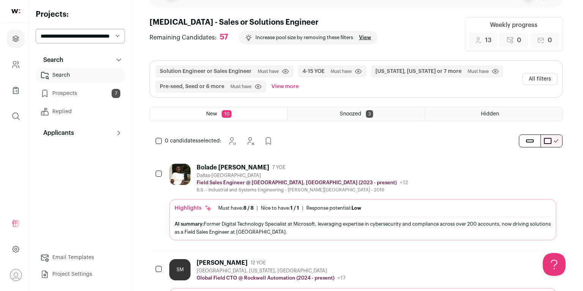
scroll to position [46, 0]
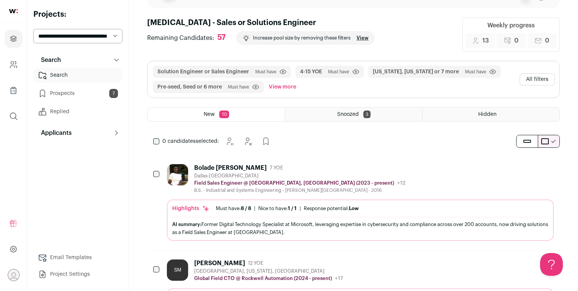
click at [533, 75] on button "All filters" at bounding box center [537, 79] width 35 height 12
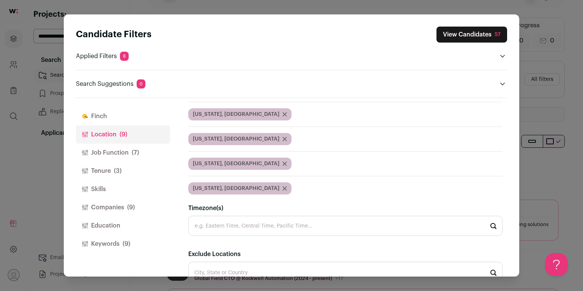
scroll to position [225, 0]
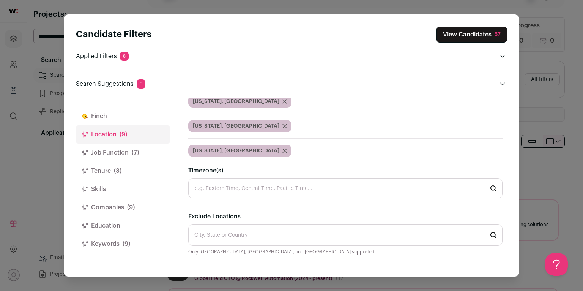
click at [130, 201] on button "Companies (9)" at bounding box center [123, 207] width 94 height 18
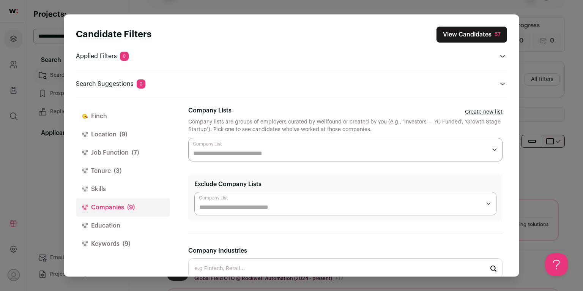
scroll to position [57, 0]
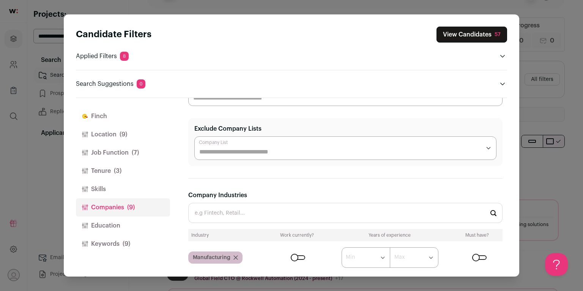
click at [265, 203] on input "Company Industries" at bounding box center [345, 213] width 314 height 20
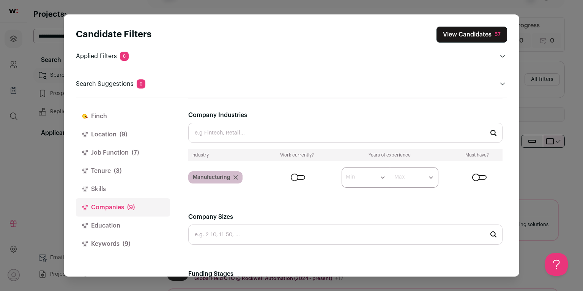
scroll to position [115, 0]
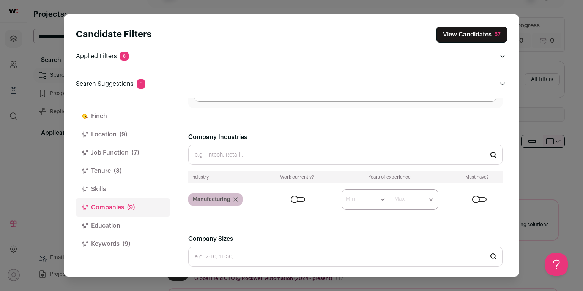
click at [104, 117] on button "Finch" at bounding box center [123, 116] width 94 height 18
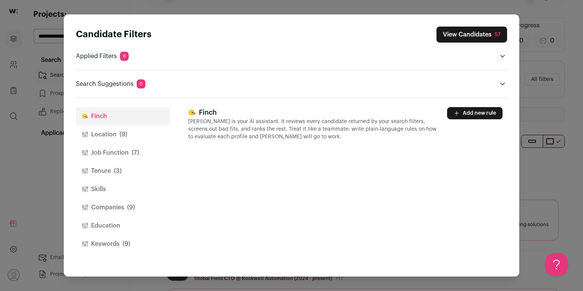
click at [450, 107] on button "Add new rule" at bounding box center [474, 113] width 55 height 12
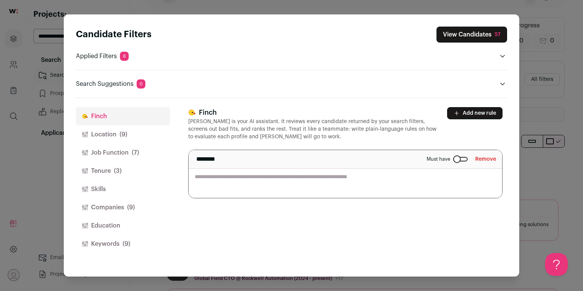
click at [282, 188] on textarea "Close modal via background" at bounding box center [345, 174] width 313 height 48
type textarea "**********"
click at [284, 112] on h3 "Finch" at bounding box center [313, 112] width 250 height 11
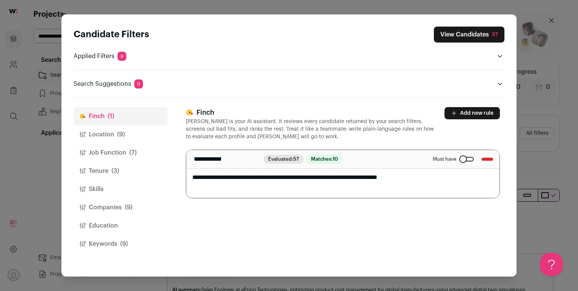
click at [121, 153] on button "Job Function (7)" at bounding box center [121, 152] width 94 height 18
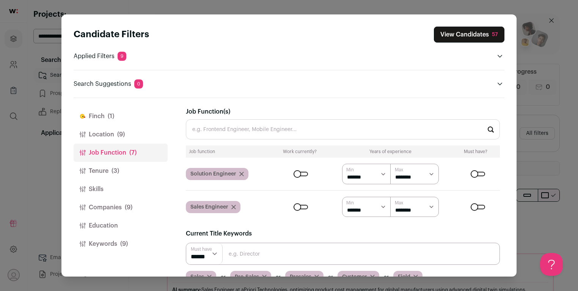
click at [125, 167] on button "Tenure (3)" at bounding box center [121, 171] width 94 height 18
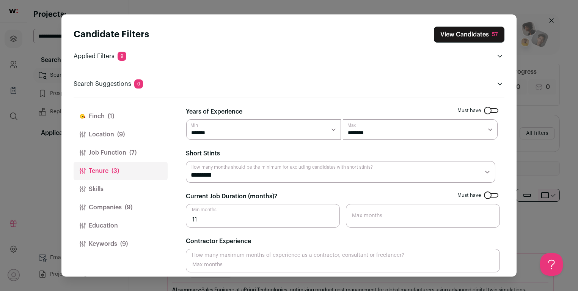
click at [124, 187] on button "Skills" at bounding box center [121, 189] width 94 height 18
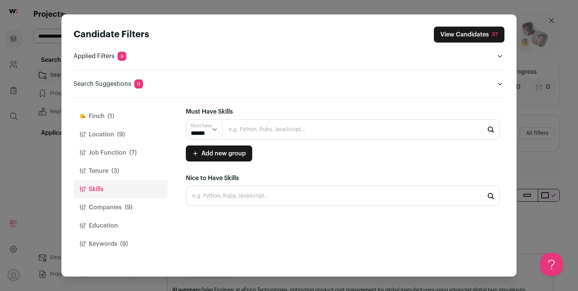
click at [126, 204] on span "(9)" at bounding box center [129, 207] width 8 height 9
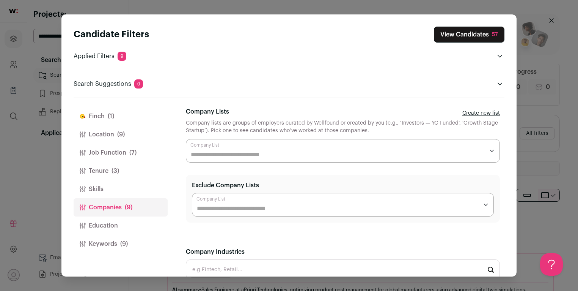
click at [126, 219] on button "Education" at bounding box center [121, 225] width 94 height 18
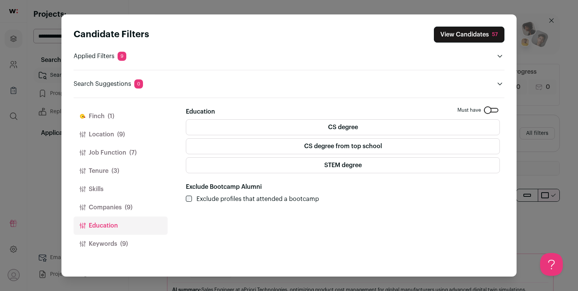
click at [129, 239] on button "Keywords (9)" at bounding box center [121, 243] width 94 height 18
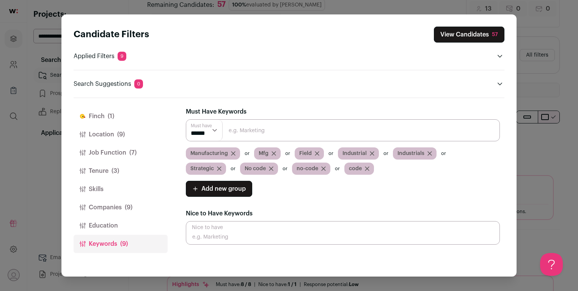
scroll to position [120, 0]
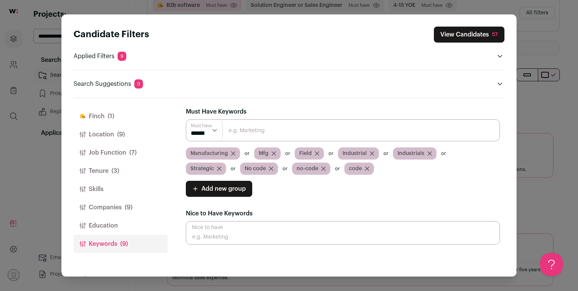
click at [354, 130] on input "Close modal via background" at bounding box center [343, 130] width 314 height 22
type input "platform"
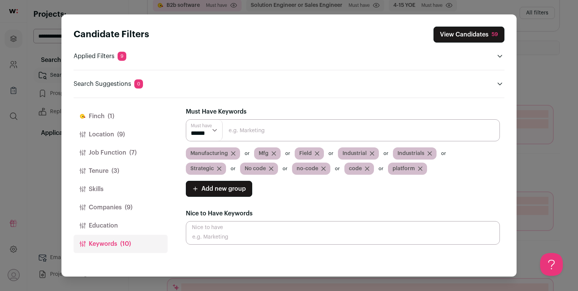
click at [468, 40] on button "View Candidates 59" at bounding box center [469, 35] width 71 height 16
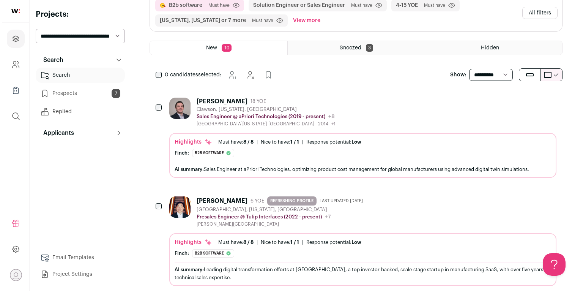
scroll to position [0, 0]
click at [187, 100] on img at bounding box center [177, 107] width 21 height 21
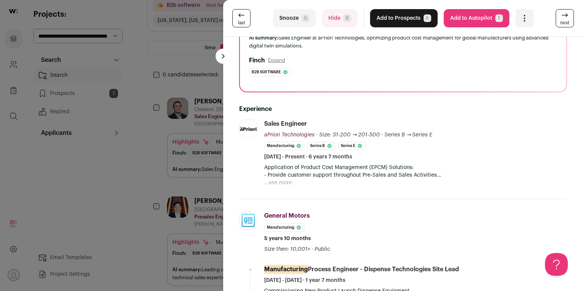
scroll to position [106, 0]
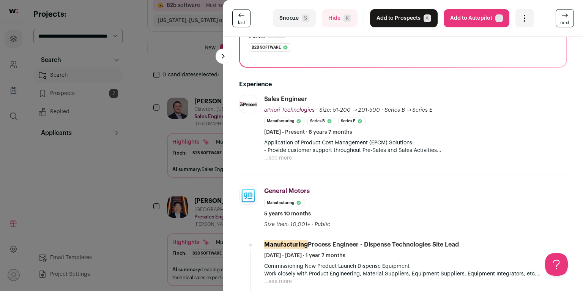
click at [282, 154] on button "...see more" at bounding box center [278, 158] width 28 height 8
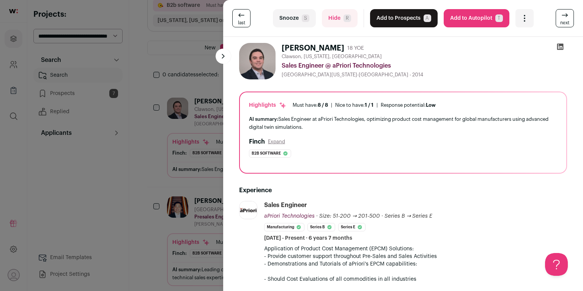
scroll to position [55, 0]
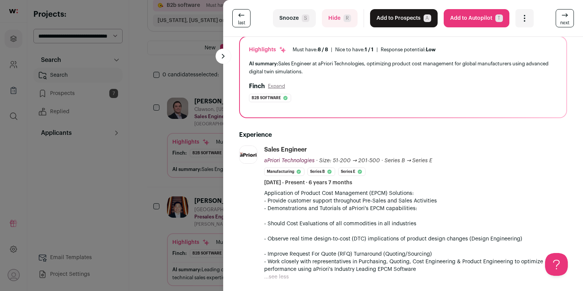
click at [398, 19] on button "Add to Prospects A" at bounding box center [404, 18] width 68 height 18
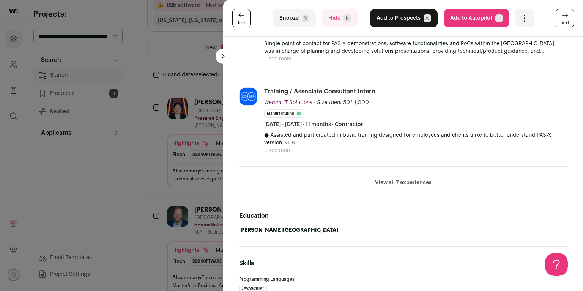
scroll to position [73, 0]
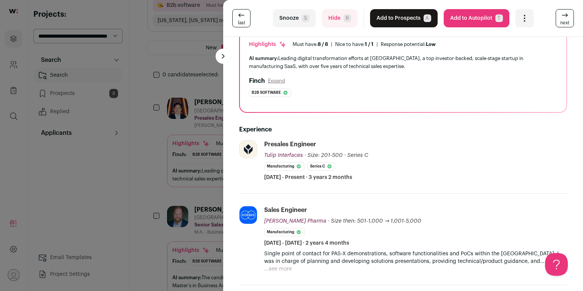
click at [397, 17] on button "Add to Prospects A" at bounding box center [404, 18] width 68 height 18
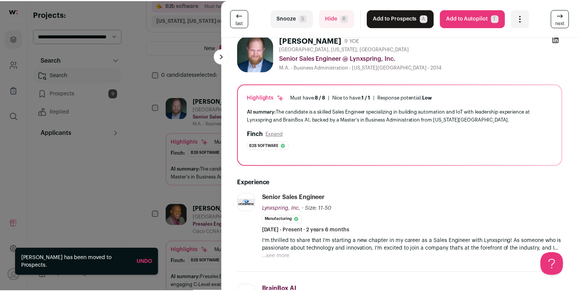
scroll to position [43, 0]
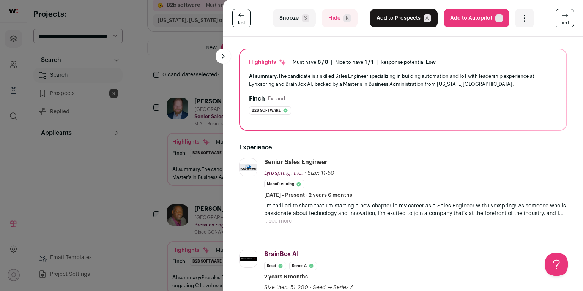
drag, startPoint x: 142, startPoint y: 182, endPoint x: 156, endPoint y: 181, distance: 14.1
click at [143, 182] on div "last Snooze S Hide R Add to Prospects A Are you sure? [PERSON_NAME] is already …" at bounding box center [291, 145] width 583 height 291
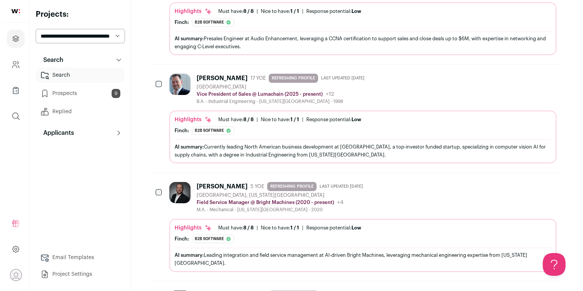
scroll to position [392, 0]
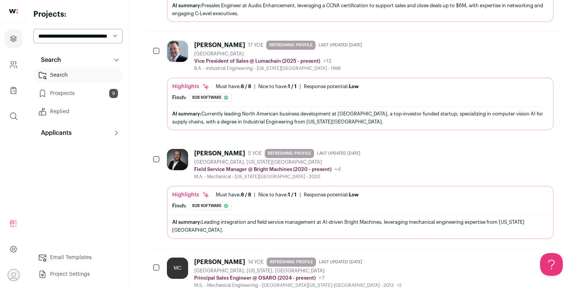
click at [183, 149] on img at bounding box center [177, 159] width 21 height 21
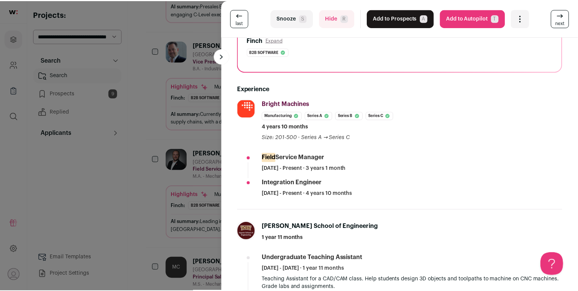
scroll to position [115, 0]
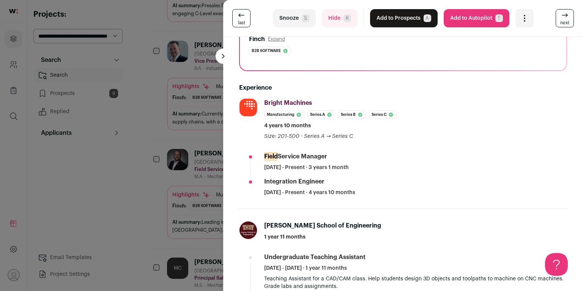
click at [170, 173] on div "last Snooze S Hide R Add to Prospects A Are you sure? [PERSON_NAME] is already …" at bounding box center [291, 145] width 583 height 291
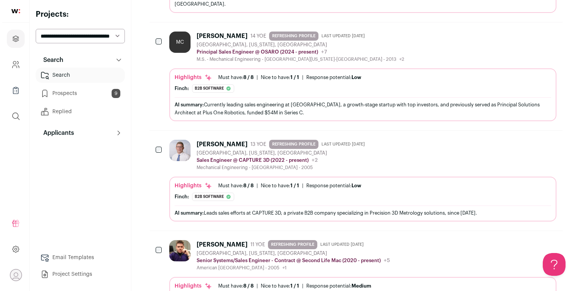
scroll to position [633, 0]
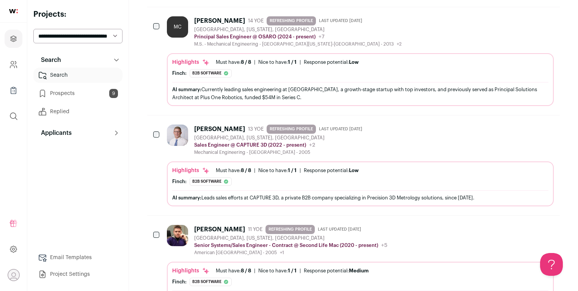
click at [178, 134] on img at bounding box center [177, 134] width 21 height 21
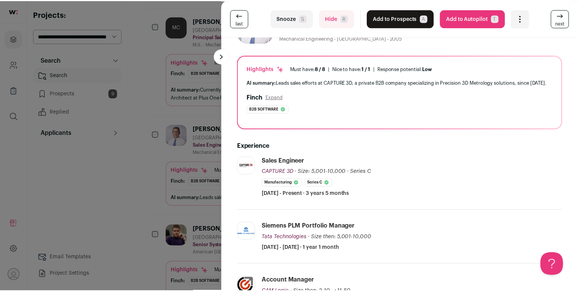
scroll to position [124, 0]
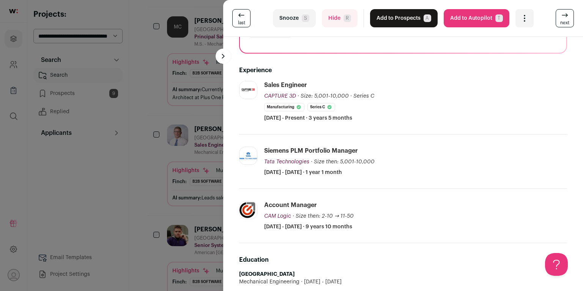
click at [165, 160] on div "last Snooze S Hide R Add to Prospects A Are you sure? [PERSON_NAME] is already …" at bounding box center [291, 145] width 583 height 291
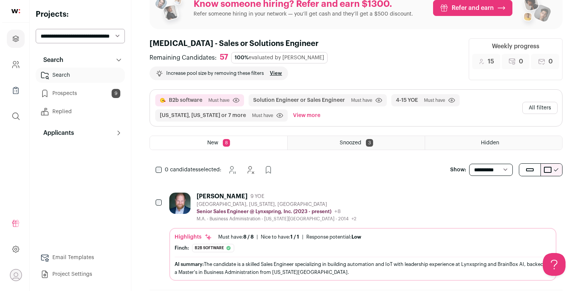
scroll to position [0, 0]
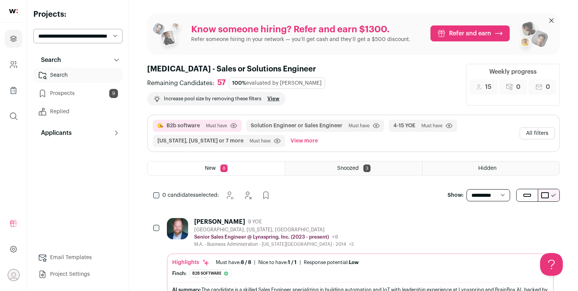
click at [546, 128] on button "All filters" at bounding box center [537, 133] width 35 height 12
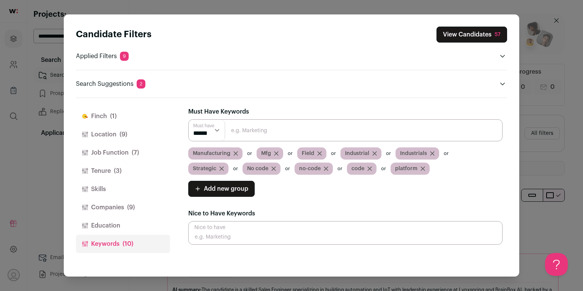
click at [146, 219] on button "Education" at bounding box center [123, 225] width 94 height 18
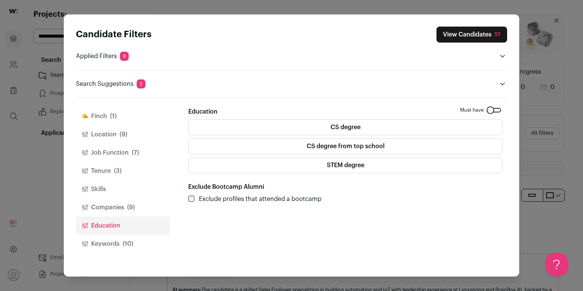
click at [137, 210] on button "Companies (9)" at bounding box center [123, 207] width 94 height 18
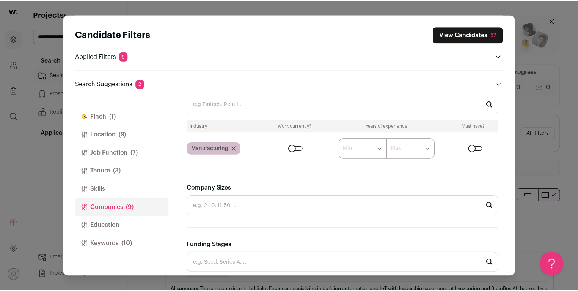
scroll to position [166, 0]
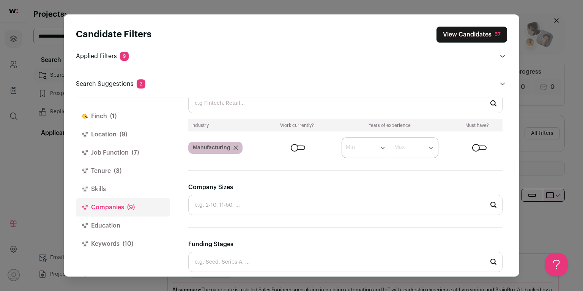
click at [294, 144] on form "****** ******* ******* ******* ******* ******* ******* ******* ******* ********…" at bounding box center [386, 147] width 233 height 20
click at [301, 146] on div "Close modal via background" at bounding box center [298, 147] width 14 height 5
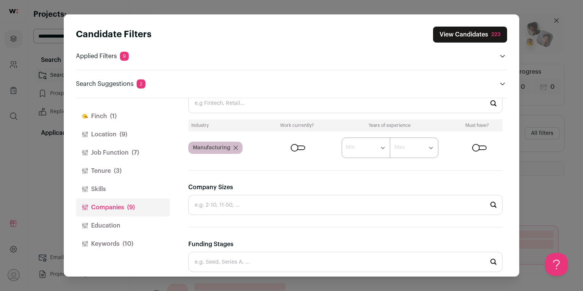
click at [363, 146] on select "****** ******* ******* ******* ******* ******* ******* ******* ******* ********…" at bounding box center [365, 147] width 49 height 20
select select "*"
click at [341, 137] on select "****** ******* ******* ******* ******* ******* ******* ******* ******* ********…" at bounding box center [365, 147] width 49 height 20
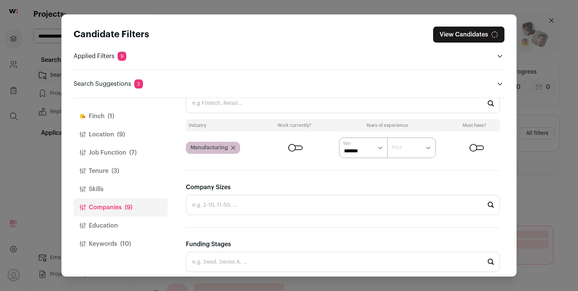
scroll to position [0, 0]
click at [466, 39] on button "View Candidates 132" at bounding box center [467, 35] width 73 height 16
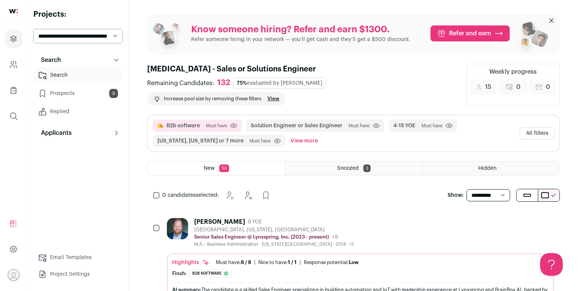
click at [525, 127] on button "All filters" at bounding box center [537, 133] width 35 height 12
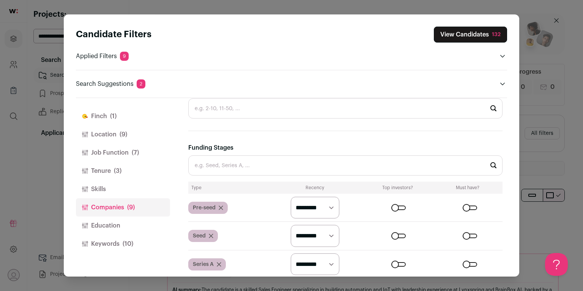
scroll to position [262, 0]
click at [333, 202] on select "********* ******* ******" at bounding box center [315, 207] width 49 height 22
select select "*******"
click at [291, 196] on select "********* ******* ******" at bounding box center [315, 207] width 49 height 22
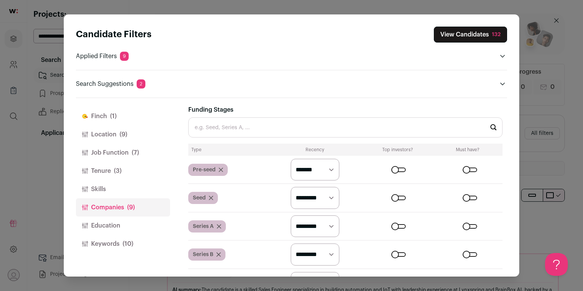
scroll to position [322, 0]
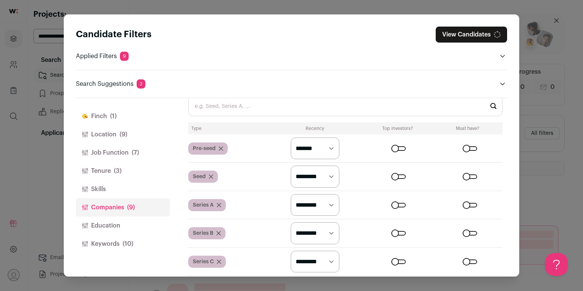
click at [319, 181] on select "********* ******* ******" at bounding box center [315, 176] width 49 height 22
select select "*******"
click at [291, 165] on select "********* ******* ******" at bounding box center [315, 176] width 49 height 22
click at [319, 202] on select "********* ******* ******" at bounding box center [315, 205] width 49 height 22
click at [318, 209] on select "********* ******* ******" at bounding box center [315, 205] width 49 height 22
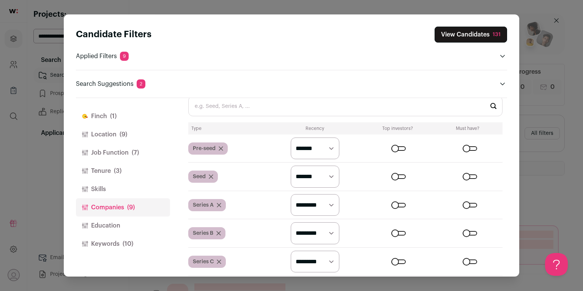
select select "*******"
click at [291, 194] on select "********* ******* ******" at bounding box center [315, 205] width 49 height 22
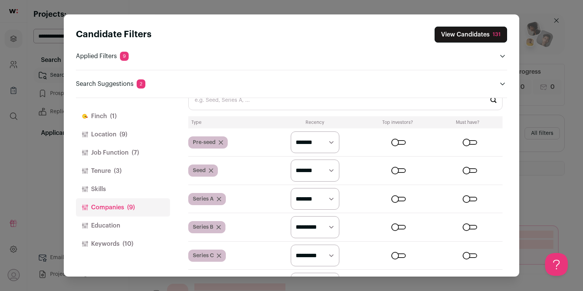
scroll to position [331, 0]
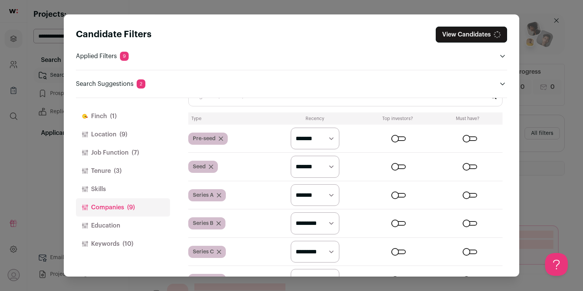
click at [317, 219] on select "********* ******* ******" at bounding box center [315, 223] width 49 height 22
select select "*******"
click at [291, 212] on select "********* ******* ******" at bounding box center [315, 223] width 49 height 22
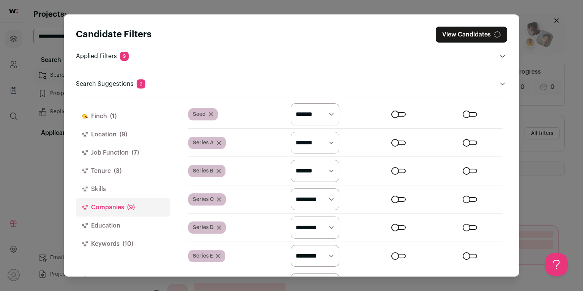
click at [317, 202] on select "********* ******* ******" at bounding box center [315, 199] width 49 height 22
select select "*******"
click at [291, 188] on select "********* ******* ******" at bounding box center [315, 199] width 49 height 22
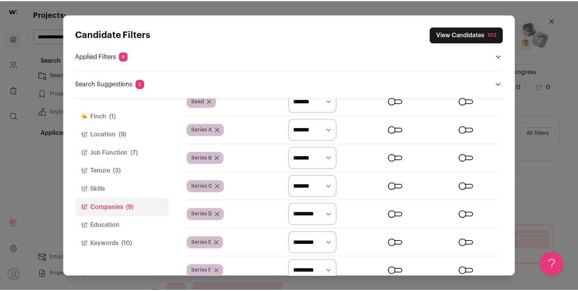
scroll to position [436, 0]
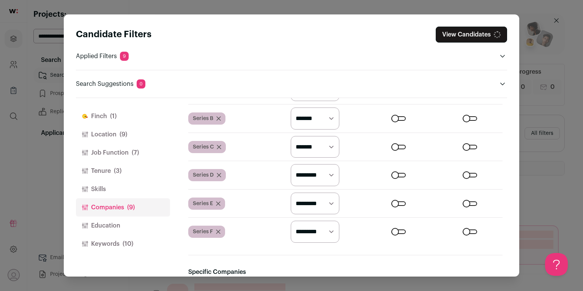
click at [314, 178] on select "********* ******* ******" at bounding box center [315, 175] width 49 height 22
select select "*******"
click at [291, 164] on select "********* ******* ******" at bounding box center [315, 175] width 49 height 22
click at [316, 203] on select "********* ******* ******" at bounding box center [315, 203] width 49 height 22
click at [318, 204] on select "********* ******* ******" at bounding box center [315, 203] width 49 height 22
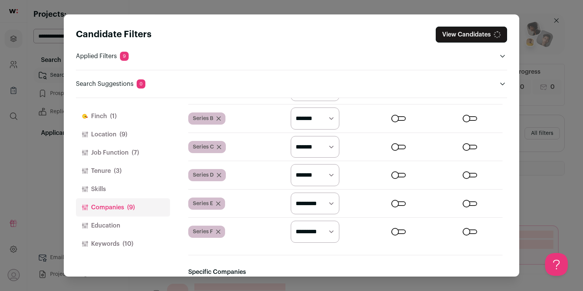
select select "*******"
click at [291, 192] on select "********* ******* ******" at bounding box center [315, 203] width 49 height 22
click at [320, 230] on select "********* ******* ******" at bounding box center [315, 231] width 49 height 22
click at [319, 237] on select "********* ******* ******" at bounding box center [315, 231] width 49 height 22
select select "*******"
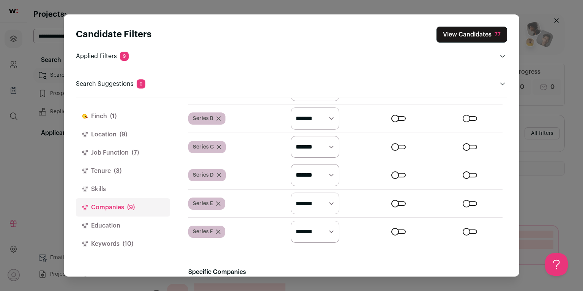
click at [291, 220] on select "********* ******* ******" at bounding box center [315, 231] width 49 height 22
click at [470, 37] on button "View Candidates 70" at bounding box center [470, 35] width 71 height 16
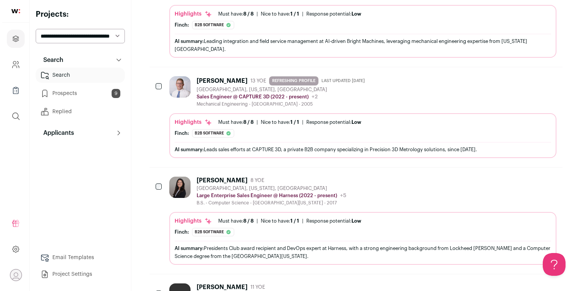
scroll to position [281, 0]
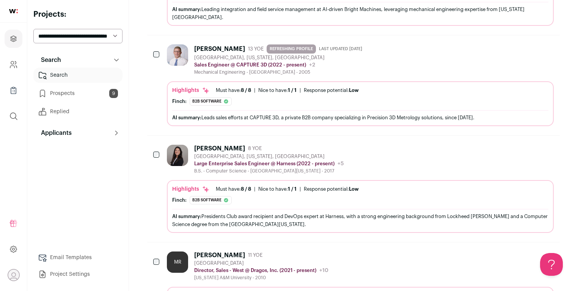
click at [261, 168] on div "B.S. - Computer Science - [GEOGRAPHIC_DATA][US_STATE] - 2017" at bounding box center [268, 171] width 149 height 6
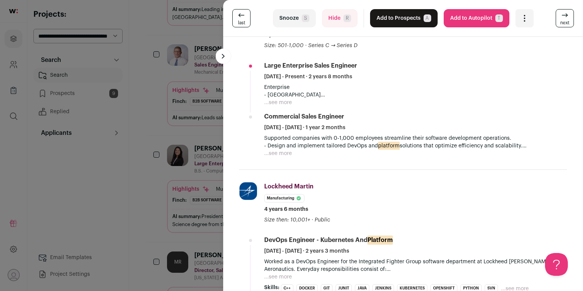
scroll to position [191, 0]
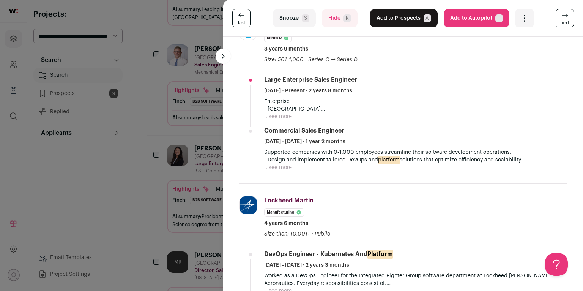
click at [276, 164] on button "...see more" at bounding box center [278, 167] width 28 height 8
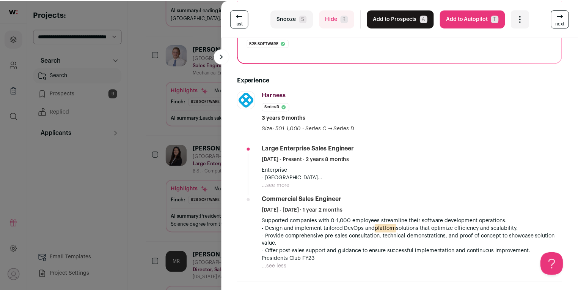
scroll to position [0, 0]
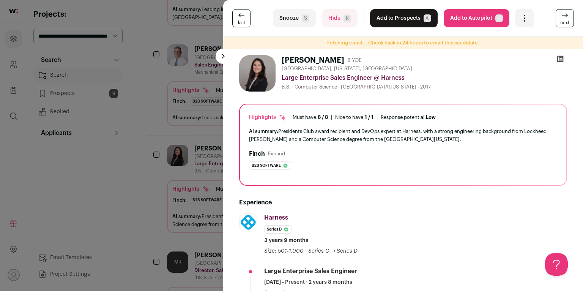
click at [392, 19] on button "Add to Prospects A" at bounding box center [404, 18] width 68 height 18
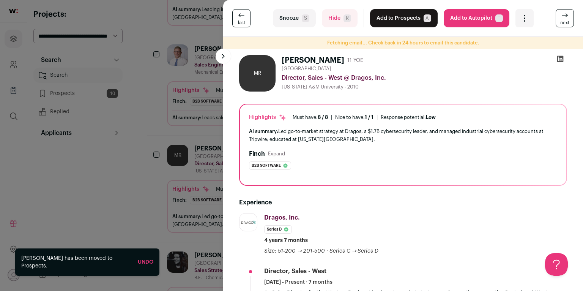
click at [198, 126] on div "last Snooze S Hide R Add to Prospects A Are you sure? [PERSON_NAME] is already …" at bounding box center [291, 145] width 583 height 291
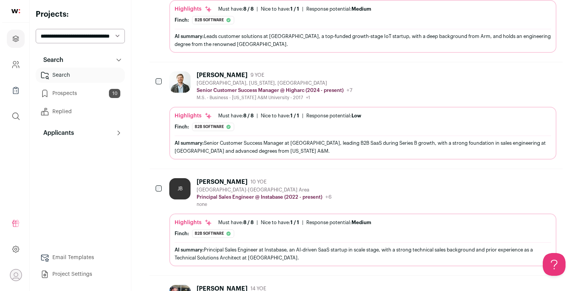
scroll to position [782, 0]
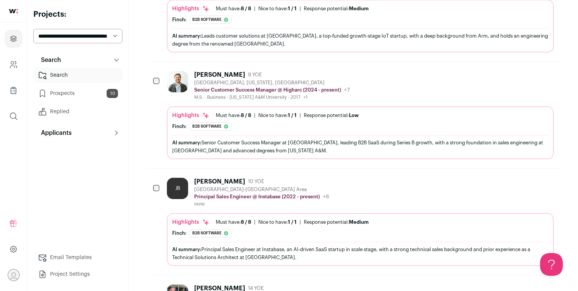
click at [179, 183] on div "JB" at bounding box center [177, 188] width 21 height 21
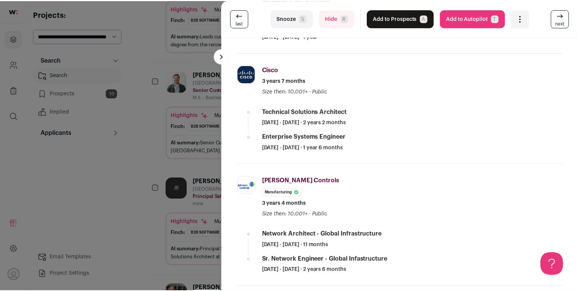
scroll to position [0, 0]
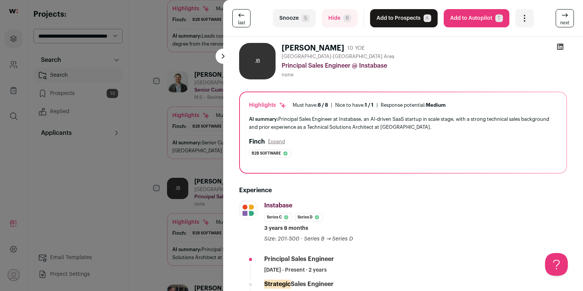
click at [419, 18] on button "Add to Prospects A" at bounding box center [404, 18] width 68 height 18
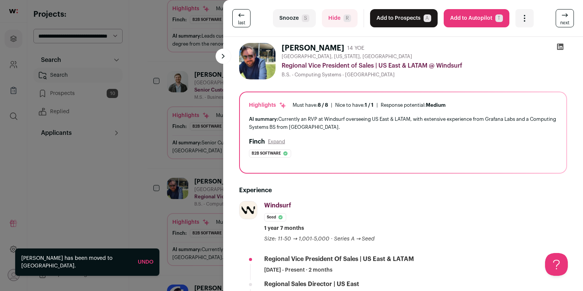
click at [178, 161] on div "last Snooze S Hide R Add to Prospects A Are you sure? [PERSON_NAME] is already …" at bounding box center [291, 145] width 583 height 291
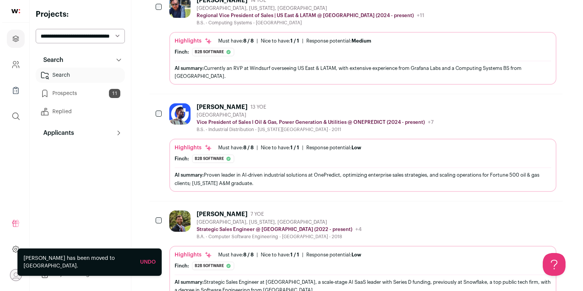
scroll to position [974, 0]
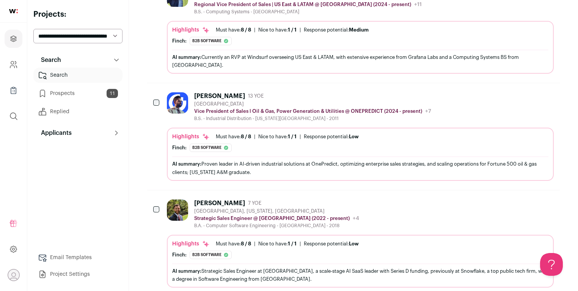
click at [182, 199] on img at bounding box center [177, 209] width 21 height 21
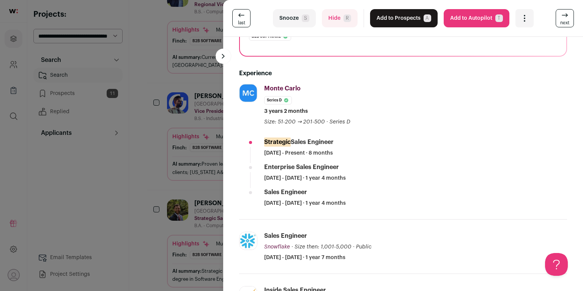
scroll to position [159, 0]
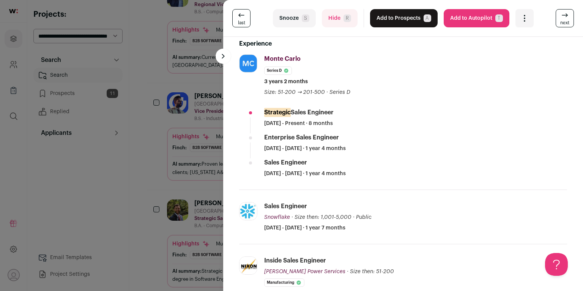
click at [386, 22] on button "Add to Prospects A" at bounding box center [404, 18] width 68 height 18
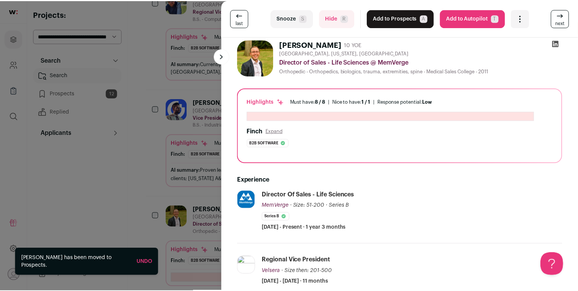
scroll to position [50, 0]
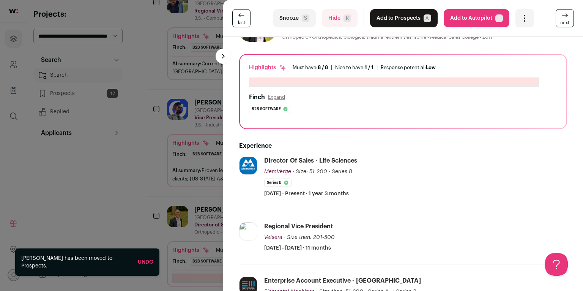
click at [174, 174] on div "last Snooze S Hide R Add to Prospects A Are you sure? [PERSON_NAME] is already …" at bounding box center [291, 145] width 583 height 291
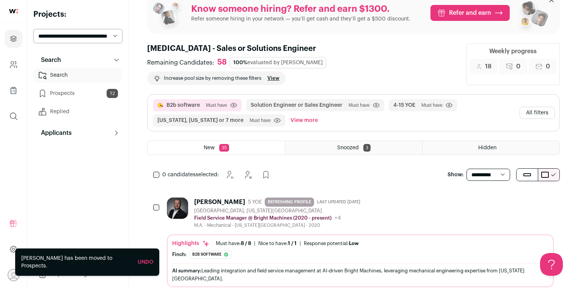
scroll to position [0, 0]
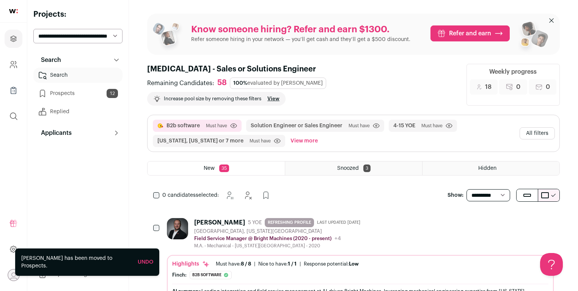
click at [490, 189] on select "**********" at bounding box center [489, 195] width 44 height 12
select select "**"
click at [467, 189] on select "**********" at bounding box center [489, 195] width 44 height 12
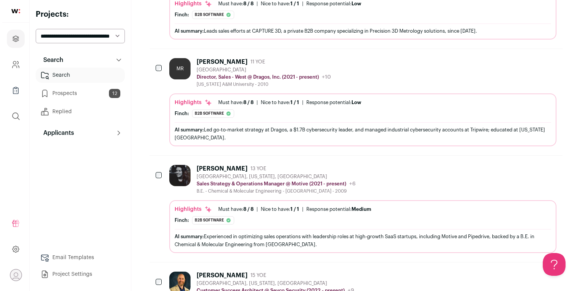
scroll to position [405, 0]
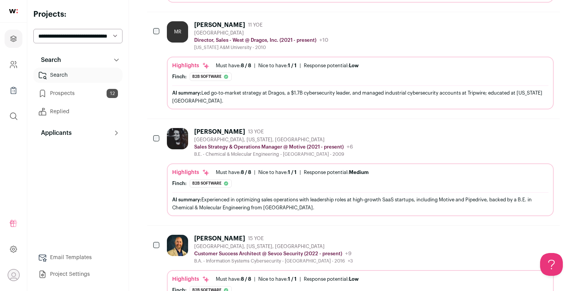
click at [269, 143] on div "Sales Strategy & Operations Manager @ Motive (2021 - present) Motive Public / P…" at bounding box center [273, 147] width 159 height 8
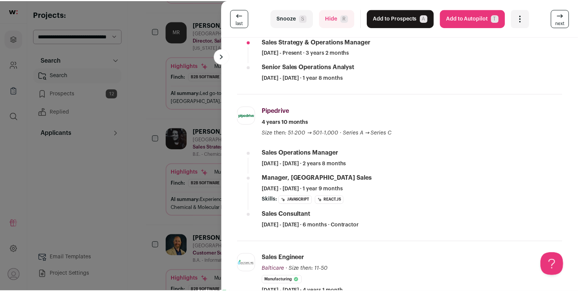
scroll to position [217, 0]
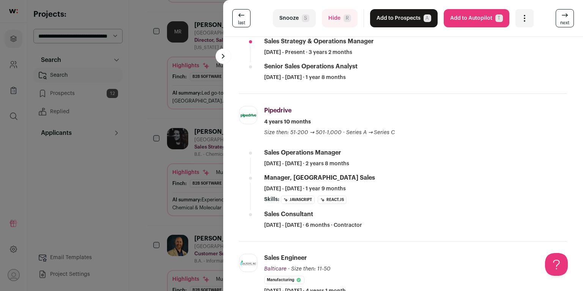
click at [187, 119] on div "last Snooze S Hide R Add to Prospects A Are you sure? [PERSON_NAME] is already …" at bounding box center [291, 145] width 583 height 291
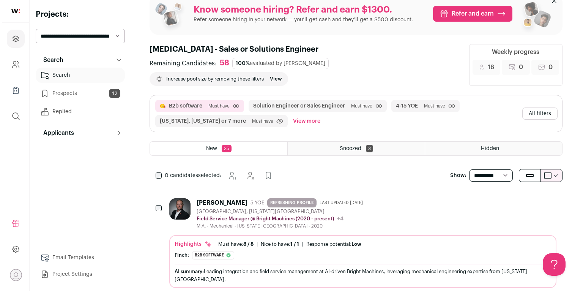
scroll to position [0, 0]
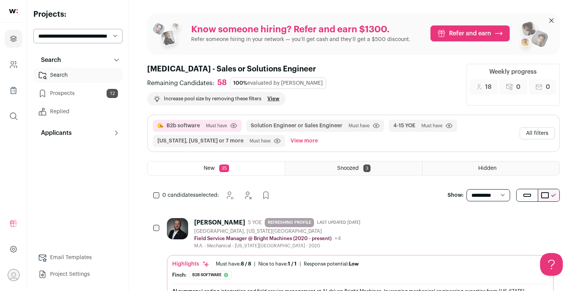
click at [525, 127] on button "All filters" at bounding box center [537, 133] width 35 height 12
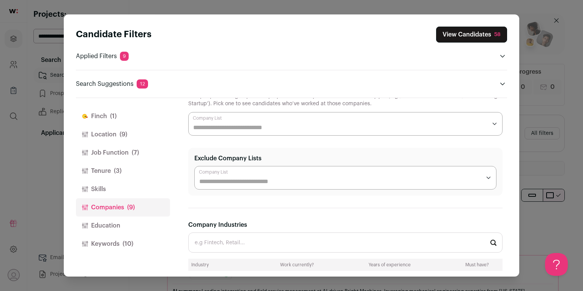
scroll to position [27, 0]
click at [159, 189] on button "Skills" at bounding box center [123, 189] width 94 height 18
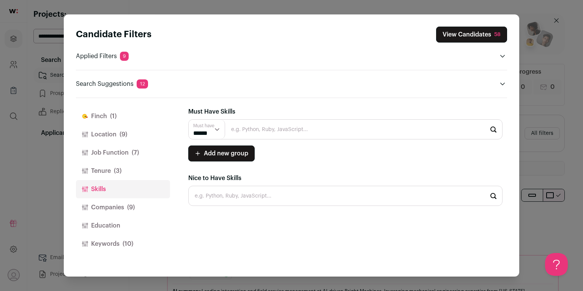
scroll to position [0, 0]
click at [144, 171] on button "Tenure (3)" at bounding box center [123, 171] width 94 height 18
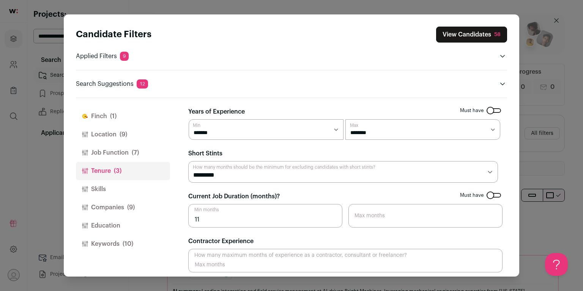
click at [139, 204] on button "Companies (9)" at bounding box center [123, 207] width 94 height 18
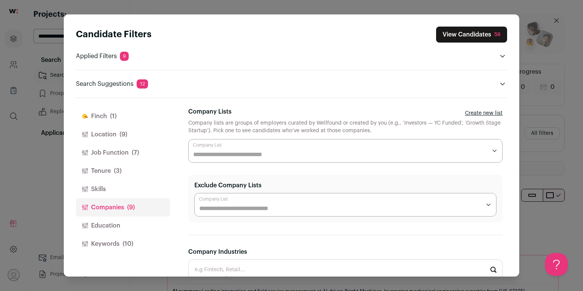
click at [134, 218] on button "Education" at bounding box center [123, 225] width 94 height 18
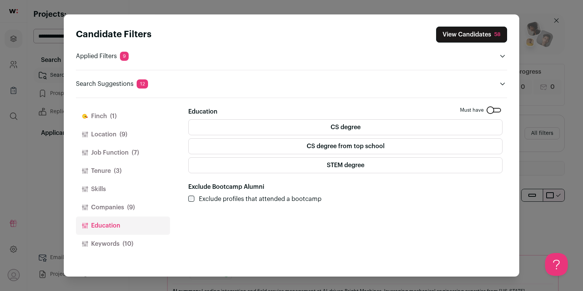
click at [131, 146] on button "Job Function (7)" at bounding box center [123, 152] width 94 height 18
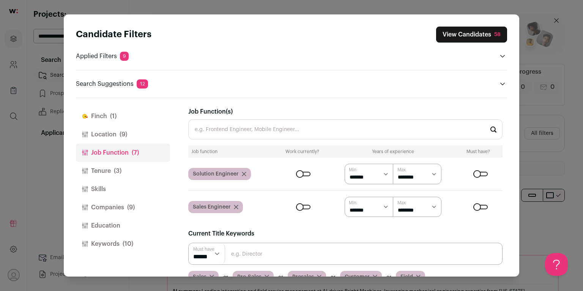
click at [112, 138] on button "Location (9)" at bounding box center [123, 134] width 94 height 18
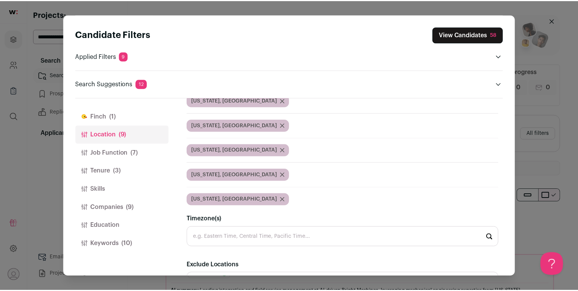
scroll to position [225, 0]
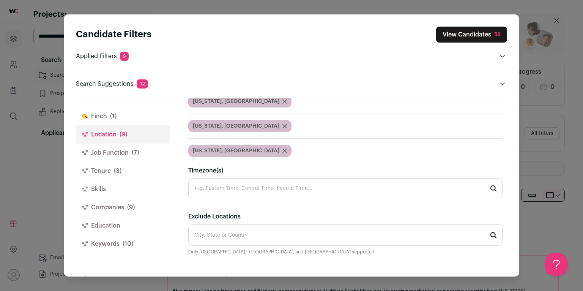
click at [530, 93] on div "Candidate Filters View Candidates 58 Applied Filters 9 B2b software Must have S…" at bounding box center [291, 145] width 583 height 291
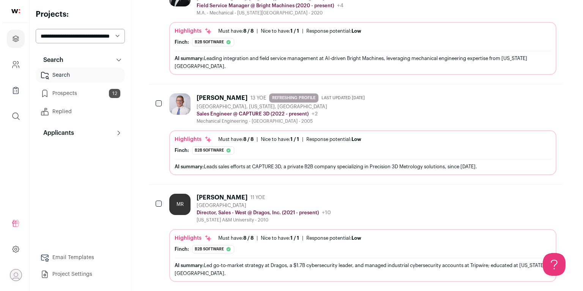
scroll to position [290, 0]
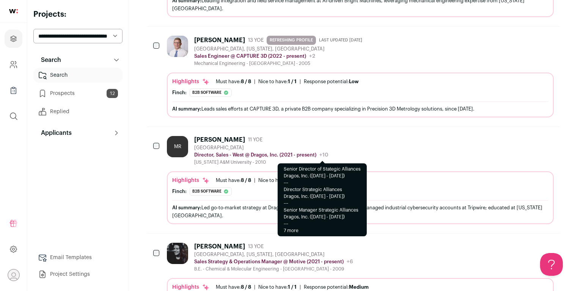
click at [318, 151] on div "+10" at bounding box center [322, 155] width 12 height 8
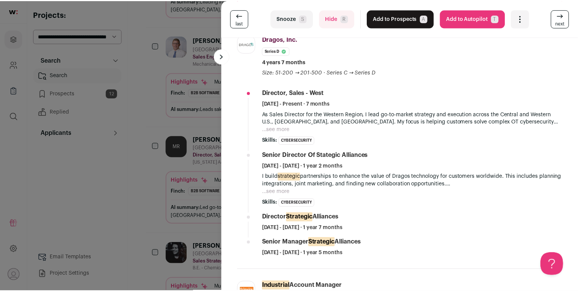
scroll to position [229, 0]
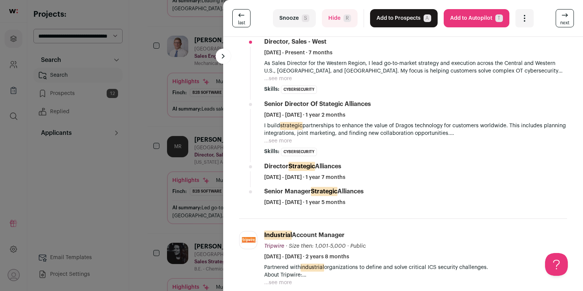
click at [174, 182] on div "last Snooze S Hide R Add to Prospects A Are you sure? [PERSON_NAME] is already …" at bounding box center [291, 145] width 583 height 291
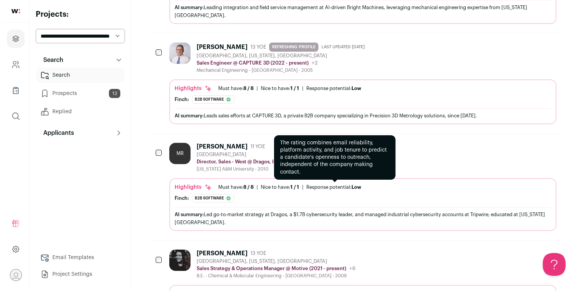
scroll to position [0, 0]
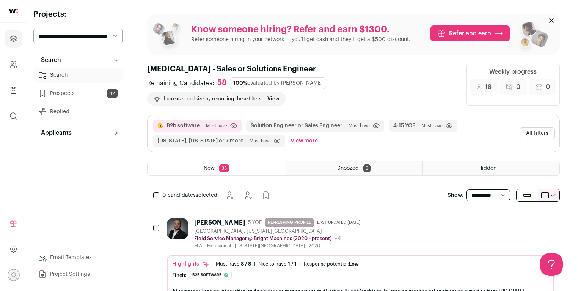
drag, startPoint x: 531, startPoint y: 118, endPoint x: 532, endPoint y: 121, distance: 4.0
click at [531, 119] on div "B2b software Must have Click to disable/enable criteria Solution Engineer or Sa…" at bounding box center [354, 133] width 412 height 36
click at [532, 127] on button "All filters" at bounding box center [537, 133] width 35 height 12
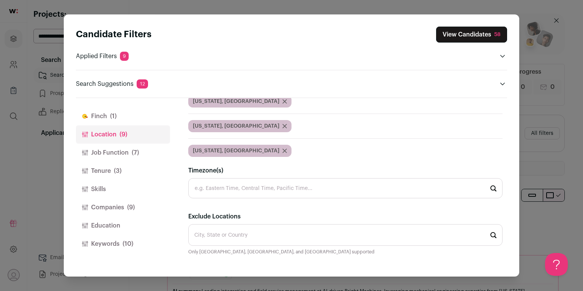
click at [131, 143] on button "Job Function (7)" at bounding box center [123, 152] width 94 height 18
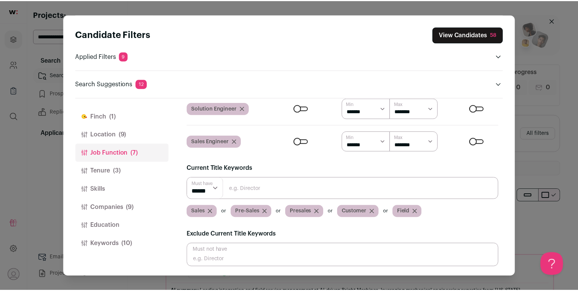
scroll to position [64, 0]
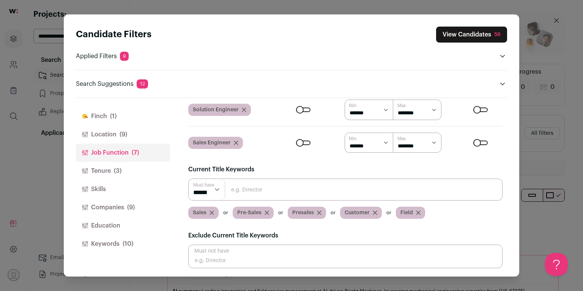
click at [250, 250] on input "Close modal via background" at bounding box center [345, 256] width 314 height 24
type input "operations"
click at [257, 253] on input "Close modal via background" at bounding box center [345, 256] width 314 height 24
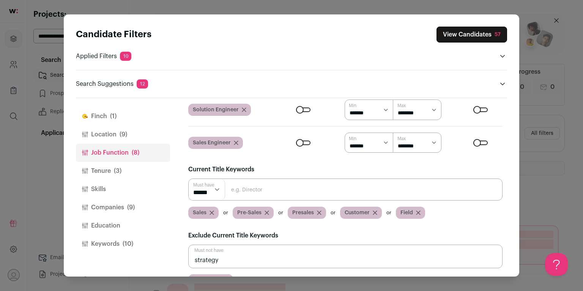
type input "strategy"
click at [258, 254] on input "Close modal via background" at bounding box center [345, 256] width 314 height 24
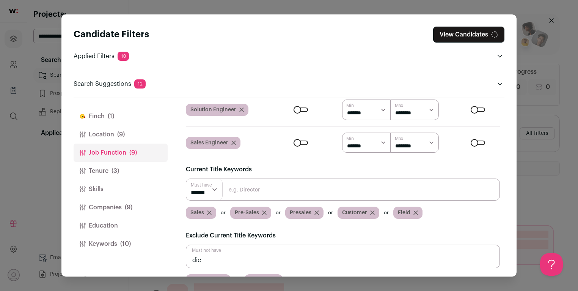
scroll to position [0, 0]
type input "director"
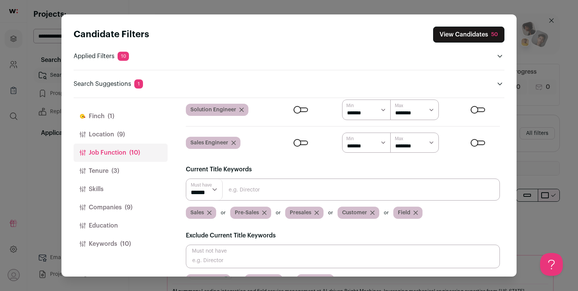
click at [464, 34] on button "View Candidates 50" at bounding box center [468, 35] width 71 height 16
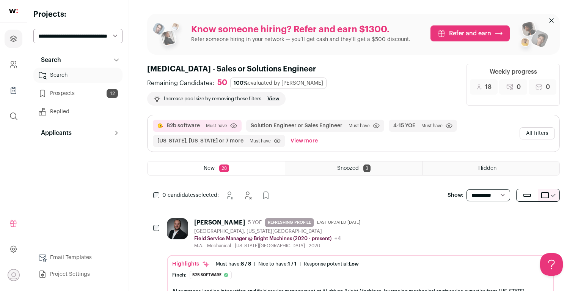
click at [542, 127] on button "All filters" at bounding box center [537, 133] width 35 height 12
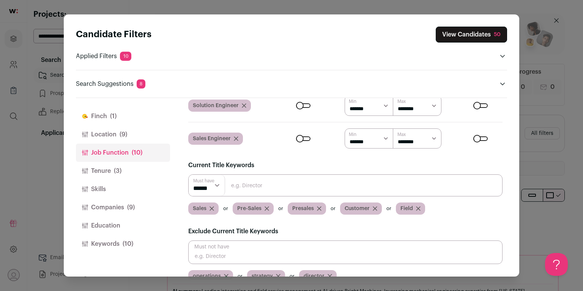
scroll to position [82, 0]
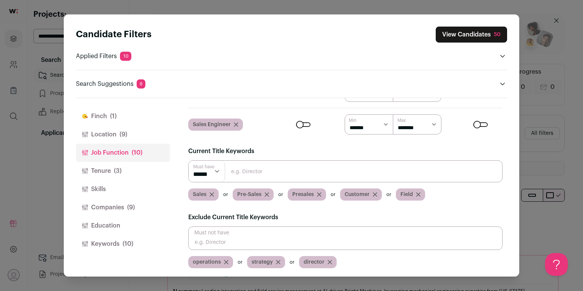
click at [245, 236] on input "Close modal via background" at bounding box center [345, 238] width 314 height 24
type input "success"
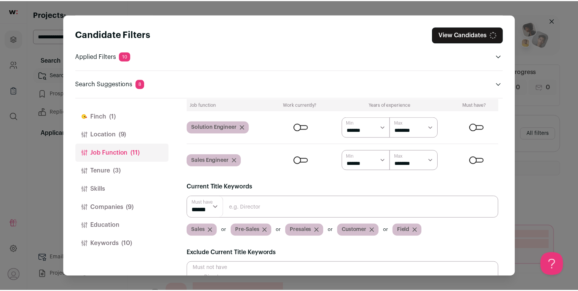
scroll to position [13, 0]
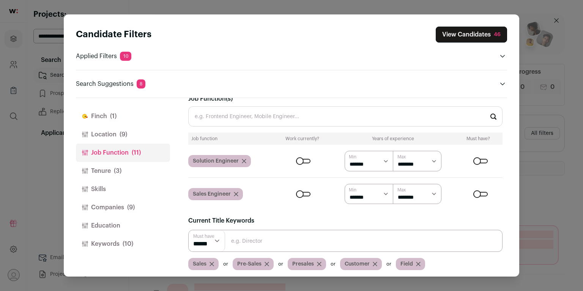
click at [299, 157] on form "****** ******* ******* ******* ******* ******* ******* ******* ******* ********…" at bounding box center [389, 161] width 226 height 20
click at [300, 159] on div "Close modal via background" at bounding box center [303, 161] width 14 height 5
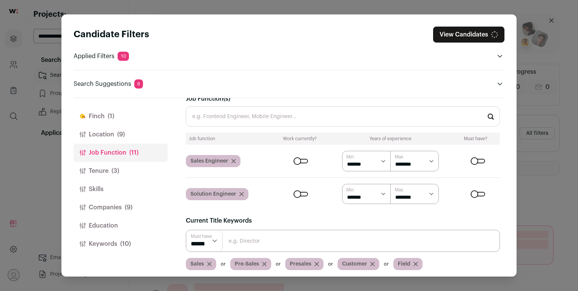
click at [297, 164] on form "****** ******* ******* ******* ******* ******* ******* ******* ******* ********…" at bounding box center [386, 161] width 226 height 20
click at [298, 160] on div "Close modal via background" at bounding box center [301, 161] width 14 height 5
click at [455, 34] on button "View Candidates 29" at bounding box center [469, 35] width 71 height 16
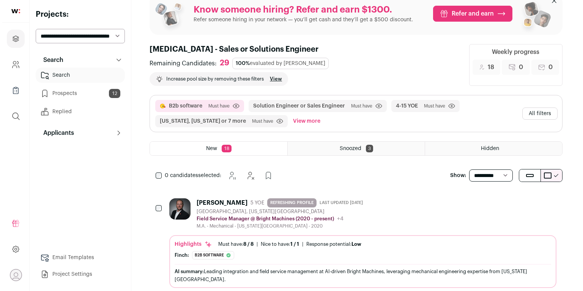
scroll to position [0, 0]
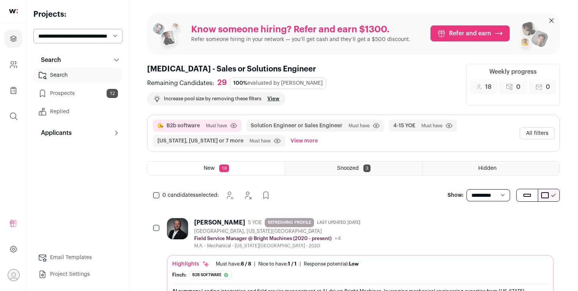
click at [539, 127] on button "All filters" at bounding box center [537, 133] width 35 height 12
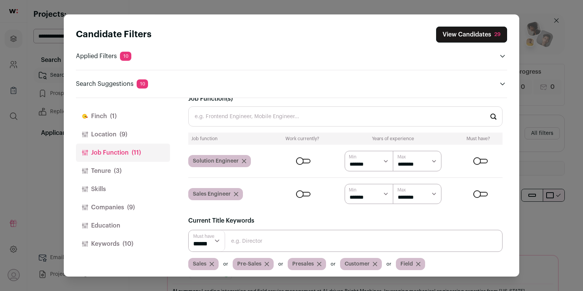
click at [113, 170] on button "Tenure (3)" at bounding box center [123, 171] width 94 height 18
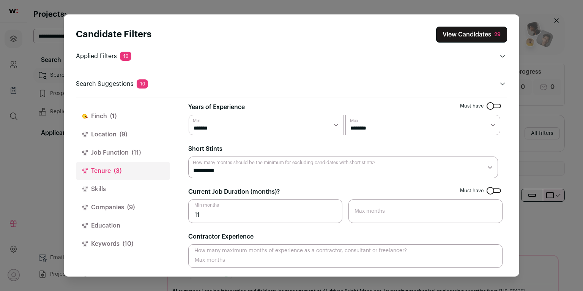
click at [123, 198] on button "Companies (9)" at bounding box center [123, 207] width 94 height 18
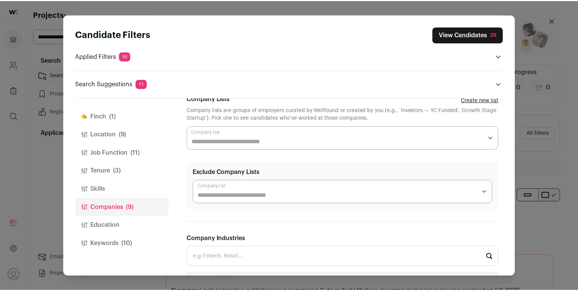
scroll to position [130, 0]
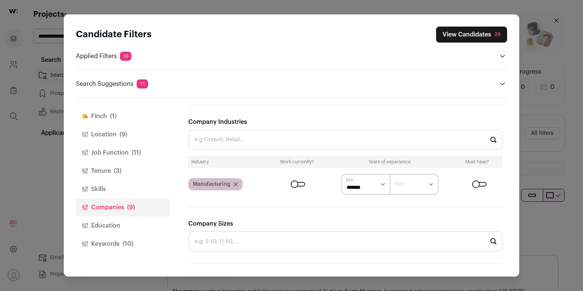
click at [360, 186] on select "****** ******* ******* ******* ******* ******* ******* ******* ******* ********…" at bounding box center [365, 184] width 49 height 20
select select "*"
click at [341, 174] on select "****** ******* ******* ******* ******* ******* ******* ******* ******* ********…" at bounding box center [365, 184] width 49 height 20
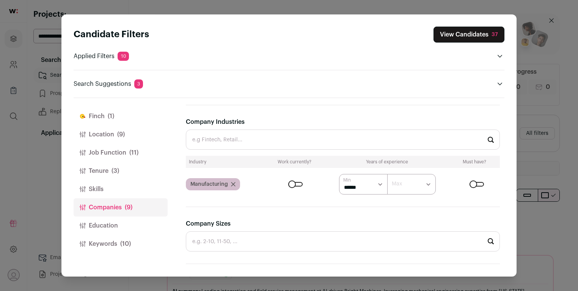
click at [468, 34] on button "View Candidates 37" at bounding box center [469, 35] width 71 height 16
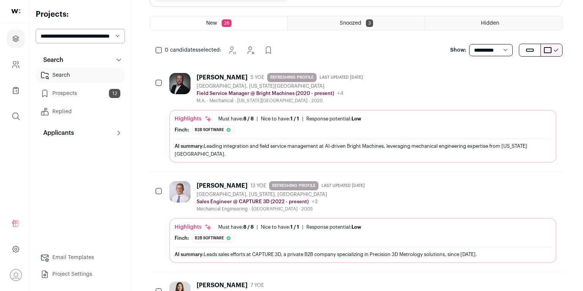
scroll to position [161, 0]
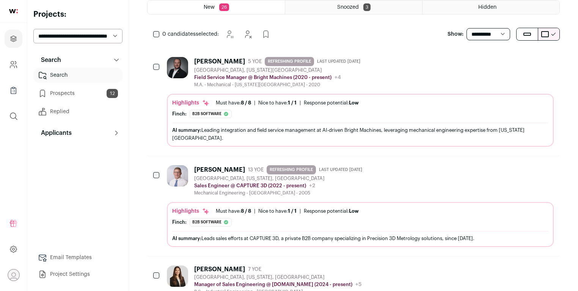
click at [379, 110] on div "[PERSON_NAME]: B2b software The candidate's current company, Bright Machines, i…" at bounding box center [360, 114] width 376 height 8
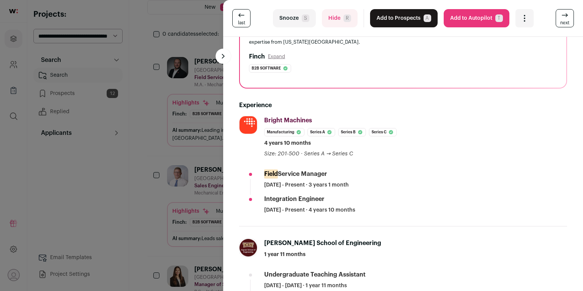
scroll to position [0, 0]
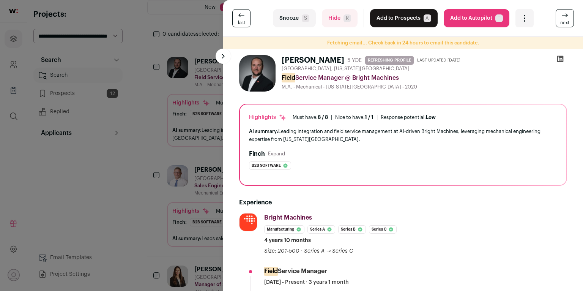
click at [557, 57] on icon at bounding box center [560, 59] width 6 height 6
click at [288, 15] on button "Snooze S" at bounding box center [294, 18] width 43 height 18
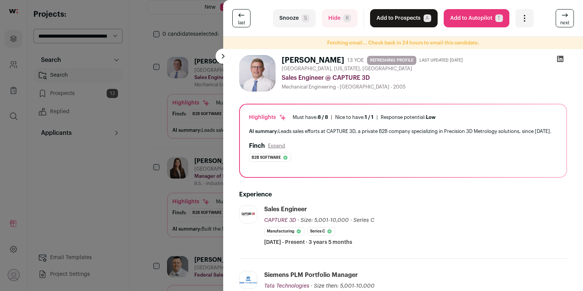
click at [303, 21] on span "S" at bounding box center [306, 18] width 8 height 8
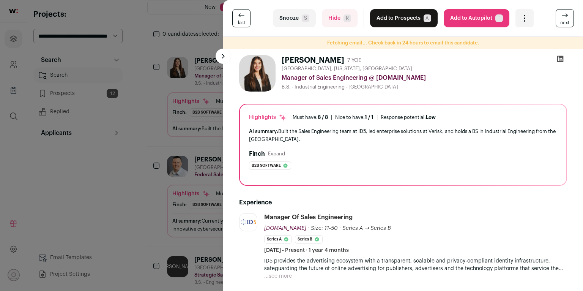
click at [337, 17] on button "Hide R" at bounding box center [340, 18] width 36 height 18
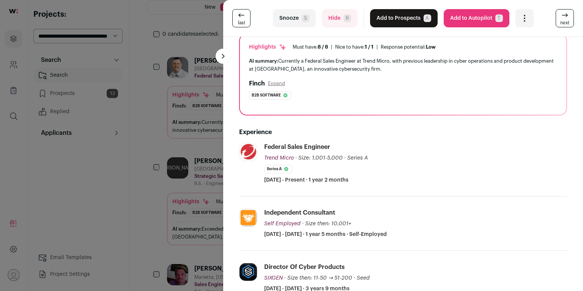
scroll to position [116, 0]
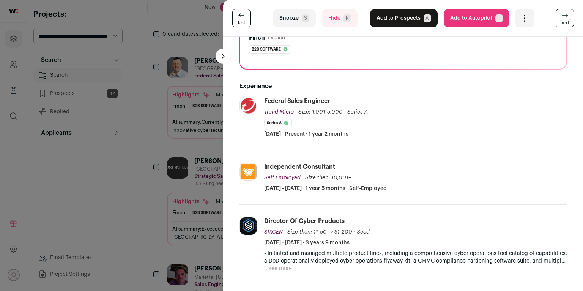
click at [302, 20] on span "S" at bounding box center [306, 18] width 8 height 8
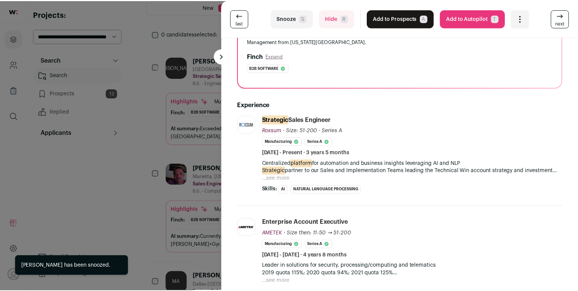
scroll to position [96, 0]
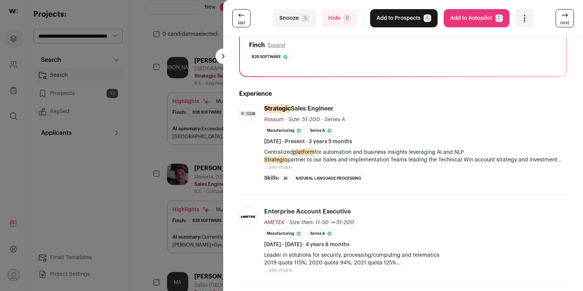
click at [276, 165] on button "...see more" at bounding box center [278, 167] width 28 height 8
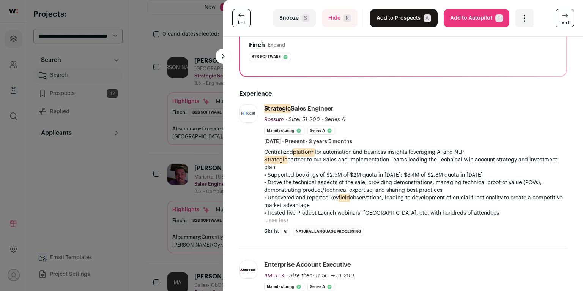
click at [147, 168] on div "last Snooze S Hide R Add to Prospects A Are you sure? [PERSON_NAME] is already …" at bounding box center [291, 145] width 583 height 291
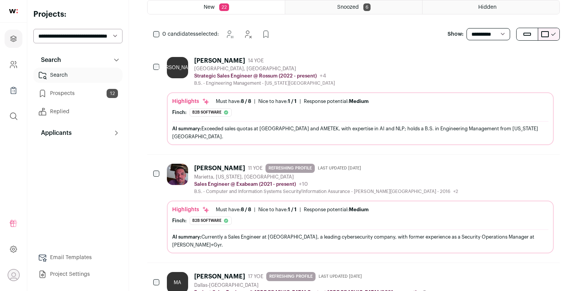
click at [77, 113] on link "Replied" at bounding box center [77, 111] width 89 height 15
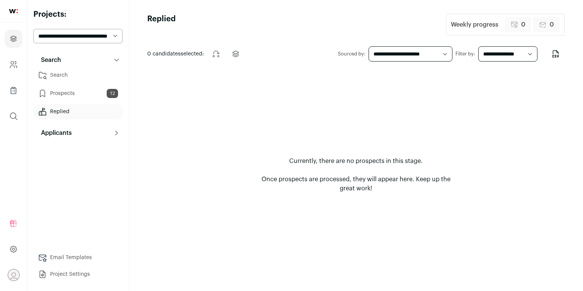
click at [77, 96] on link "Prospects 12" at bounding box center [77, 93] width 89 height 15
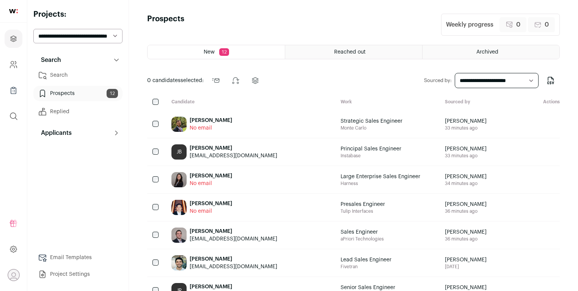
click at [78, 89] on link "Prospects 12" at bounding box center [77, 93] width 89 height 15
click at [78, 72] on link "Search" at bounding box center [77, 75] width 89 height 15
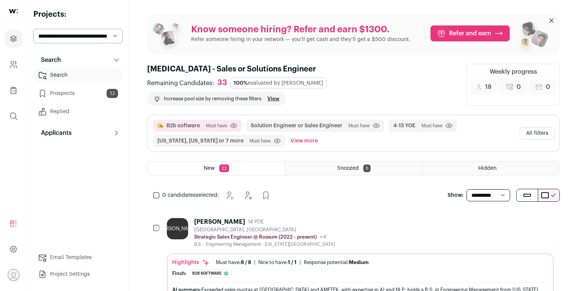
click at [553, 127] on button "All filters" at bounding box center [537, 133] width 35 height 12
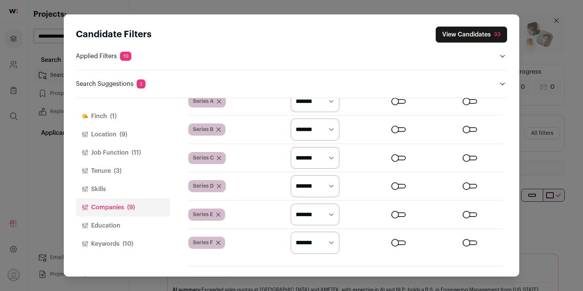
scroll to position [526, 0]
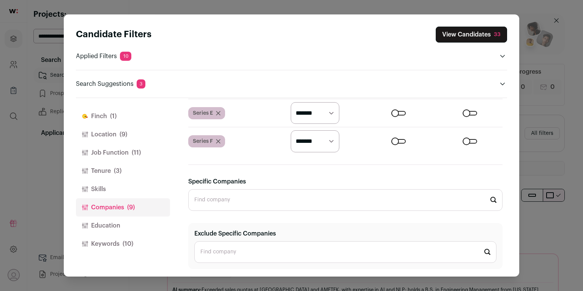
click at [128, 238] on button "Keywords (10)" at bounding box center [123, 243] width 94 height 18
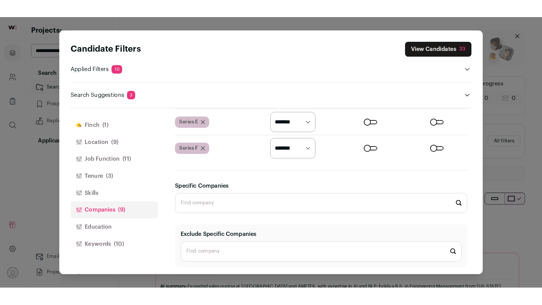
scroll to position [0, 0]
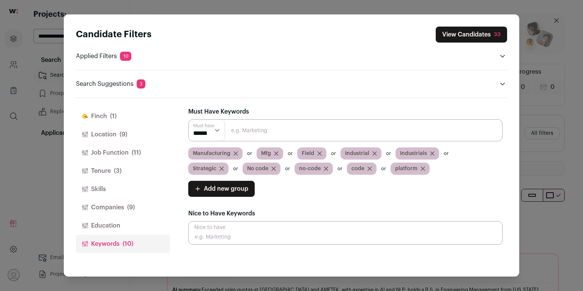
click at [260, 132] on input "Close modal via background" at bounding box center [345, 130] width 314 height 22
type input "POV"
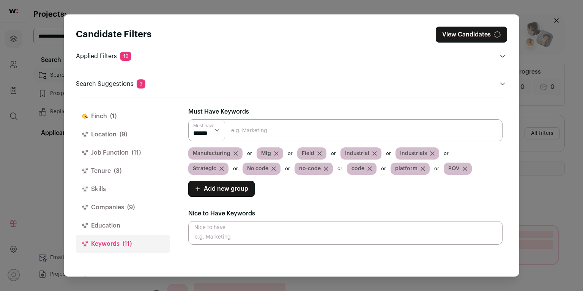
click at [263, 131] on input "Close modal via background" at bounding box center [345, 130] width 314 height 22
type input "POVs"
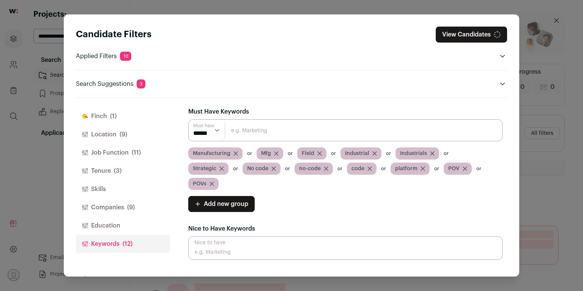
click at [266, 132] on input "Close modal via background" at bounding box center [345, 130] width 314 height 22
type input "Proof of Value"
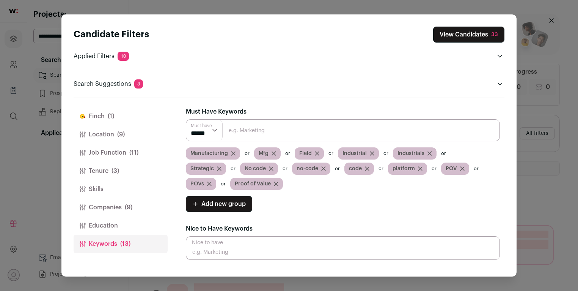
click at [270, 131] on input "Close modal via background" at bounding box center [343, 130] width 314 height 22
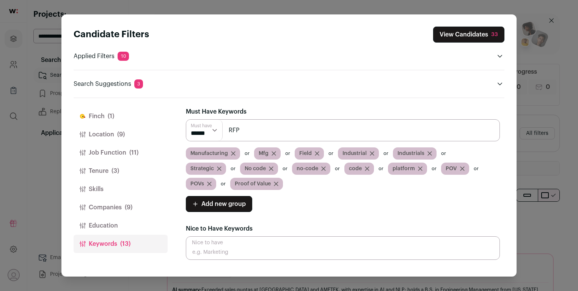
type input "RFP"
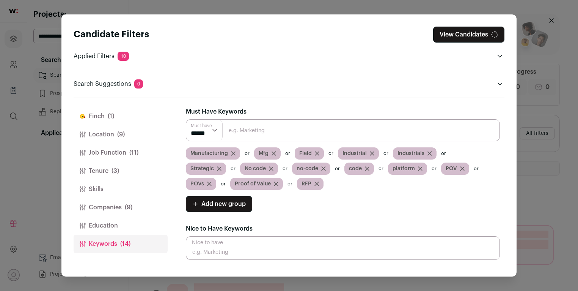
click at [272, 130] on input "Close modal via background" at bounding box center [343, 130] width 314 height 22
type input "F"
type input "RFPs"
click at [533, 129] on div "Candidate Filters View Candidates 33 Applied Filters 10 B2b software Must have …" at bounding box center [289, 145] width 578 height 291
